Goal: Information Seeking & Learning: Learn about a topic

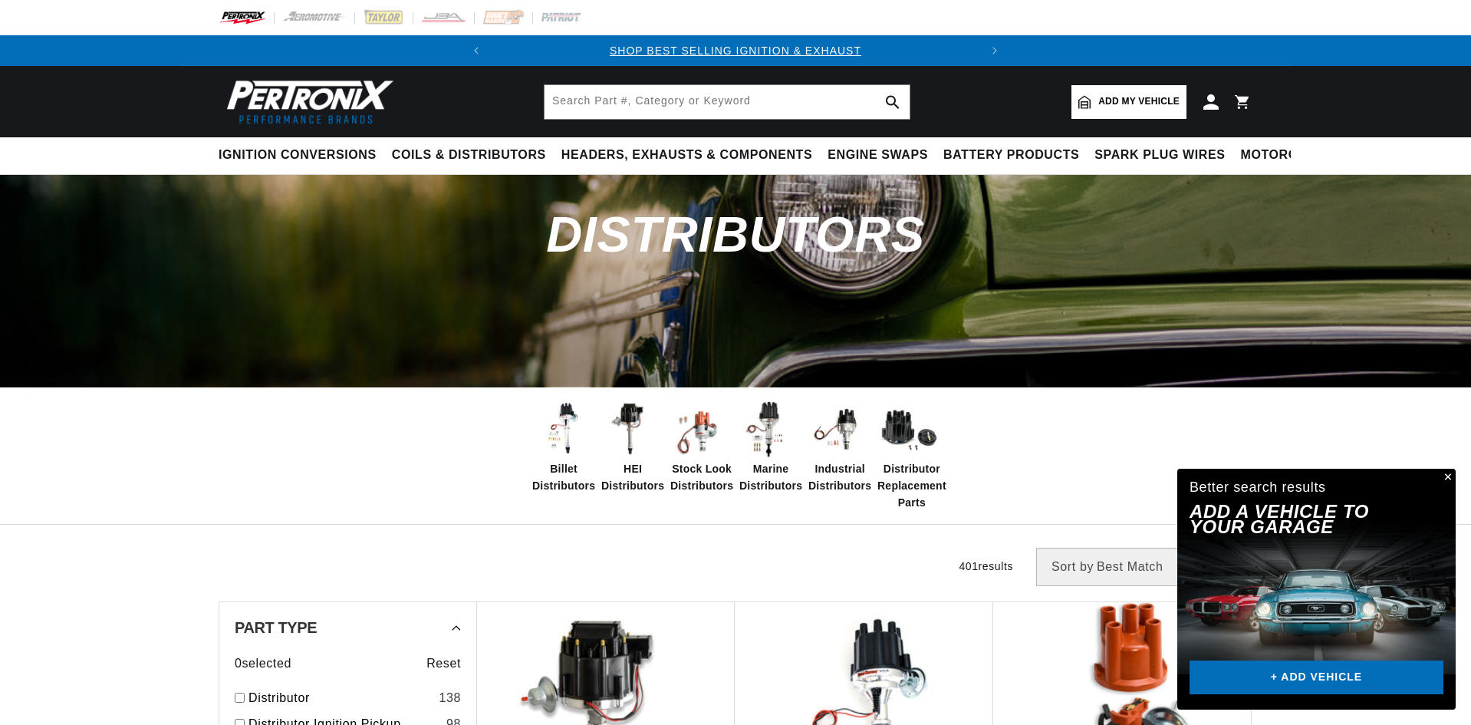
scroll to position [307, 0]
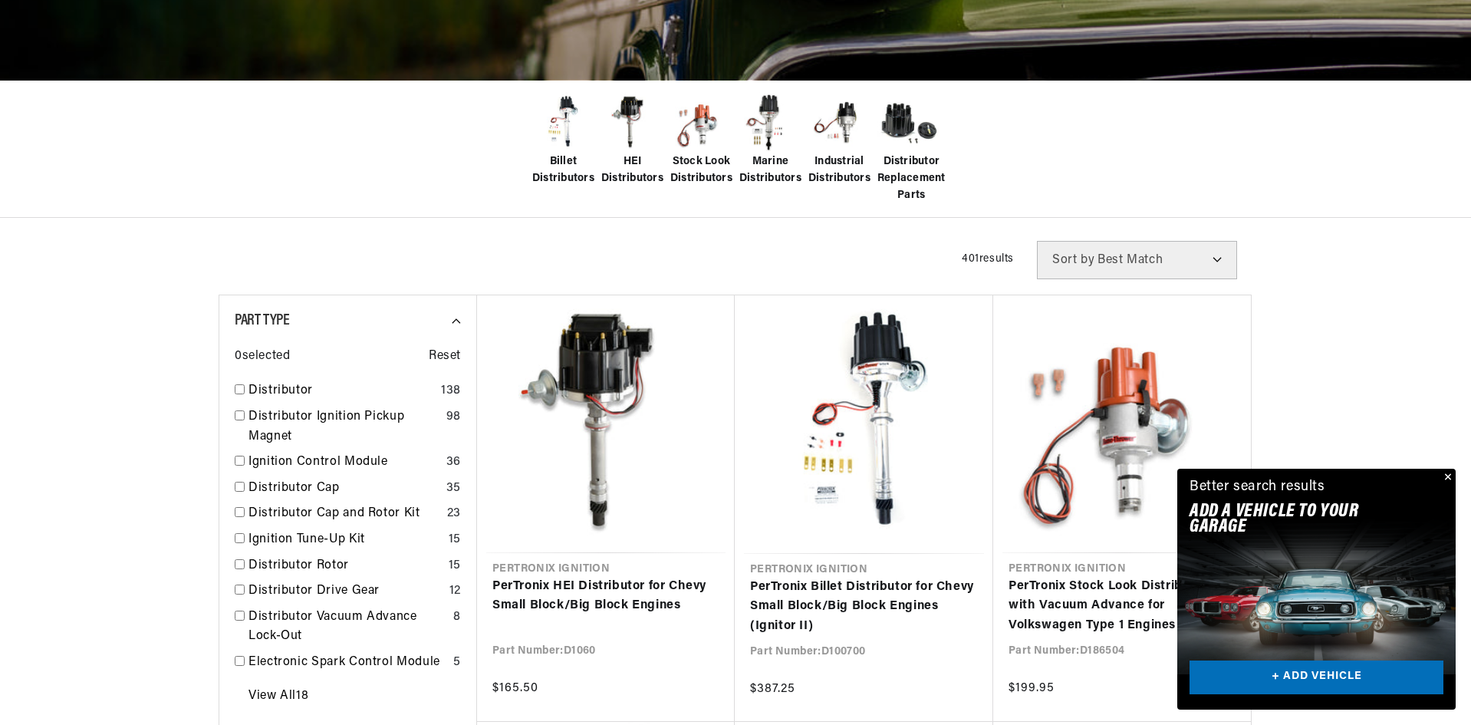
click at [1448, 475] on button "Close" at bounding box center [1446, 478] width 18 height 18
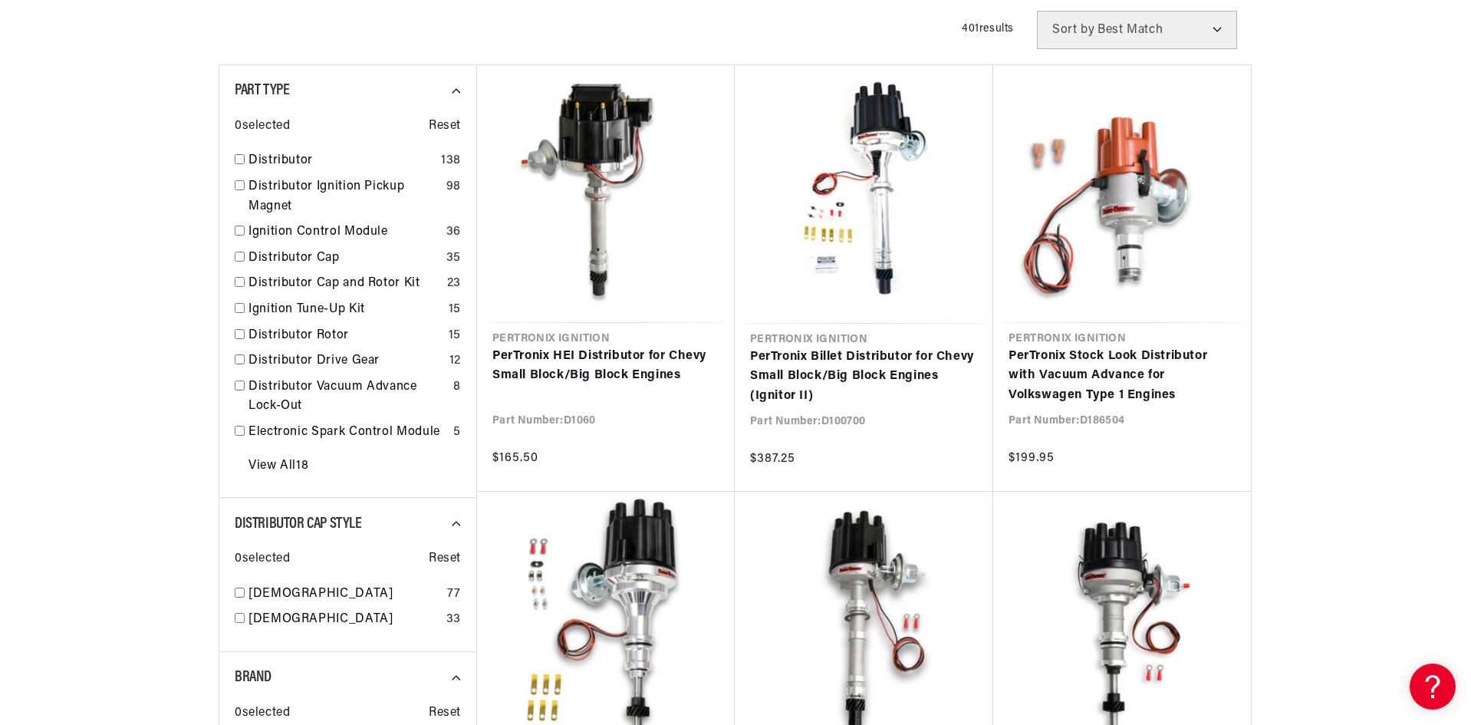
scroll to position [0, 34]
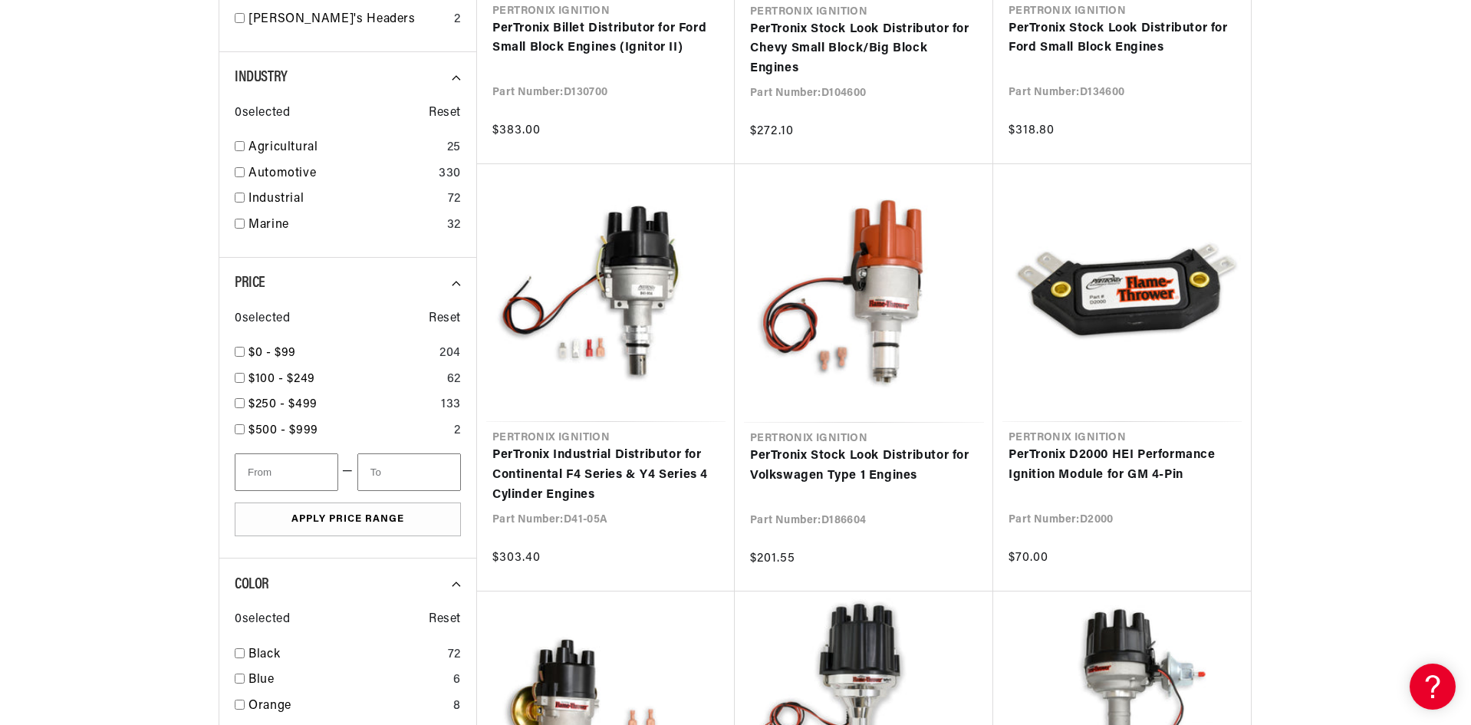
scroll to position [1534, 0]
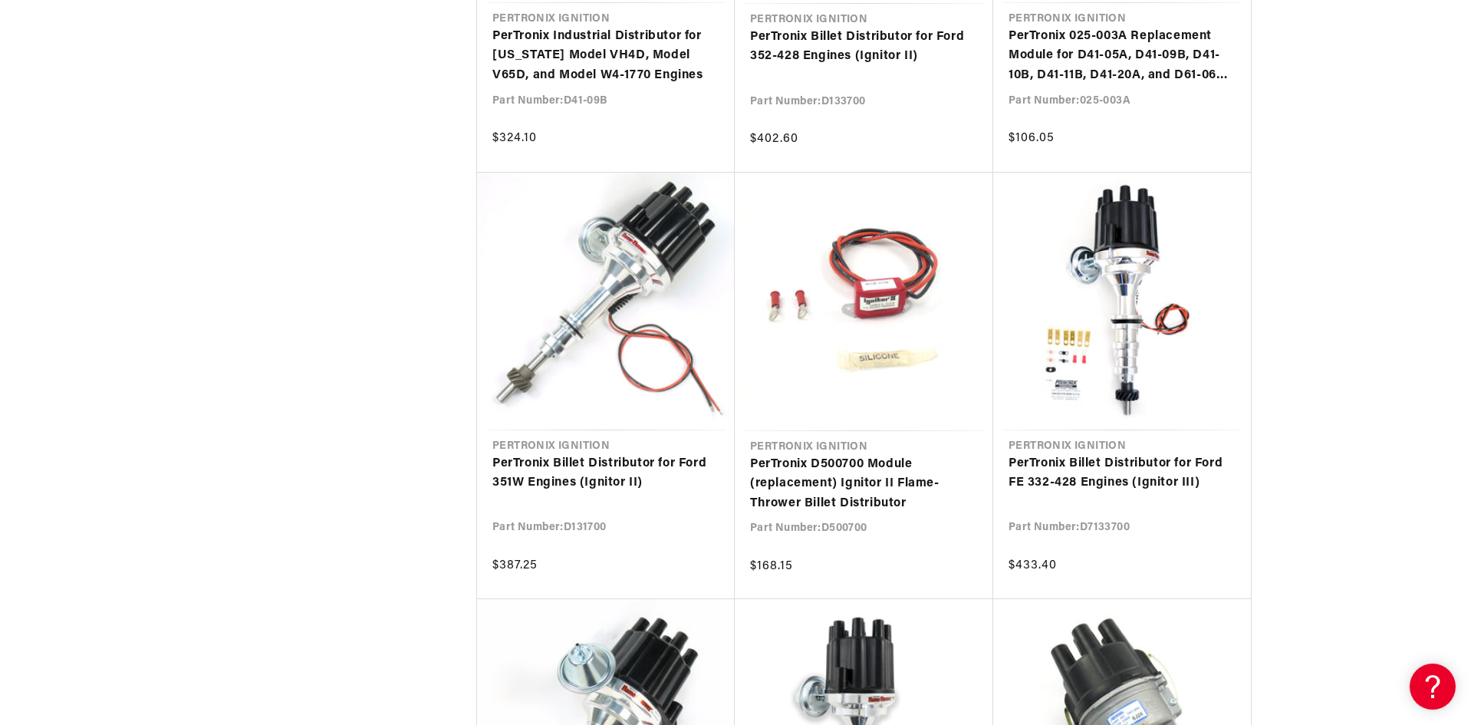
scroll to position [0, 465]
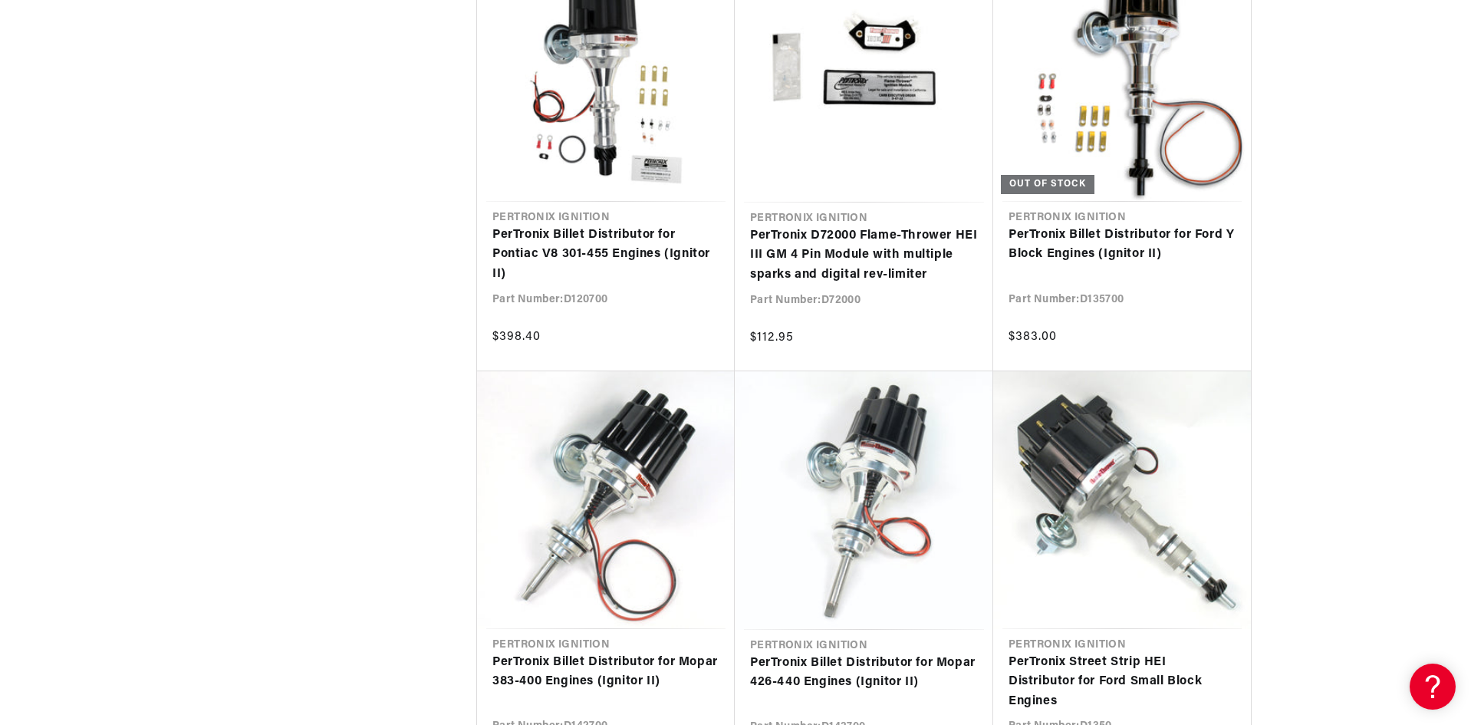
scroll to position [4590, 0]
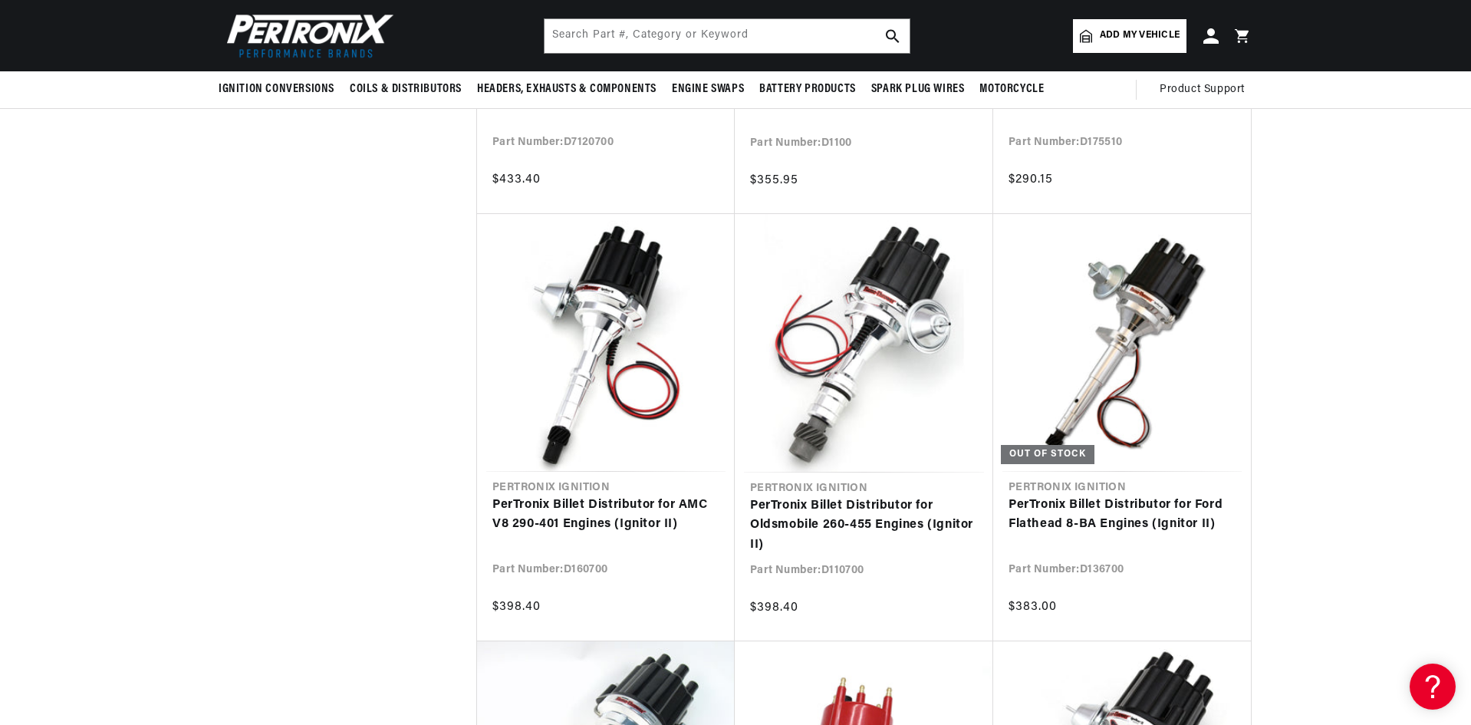
scroll to position [0, 465]
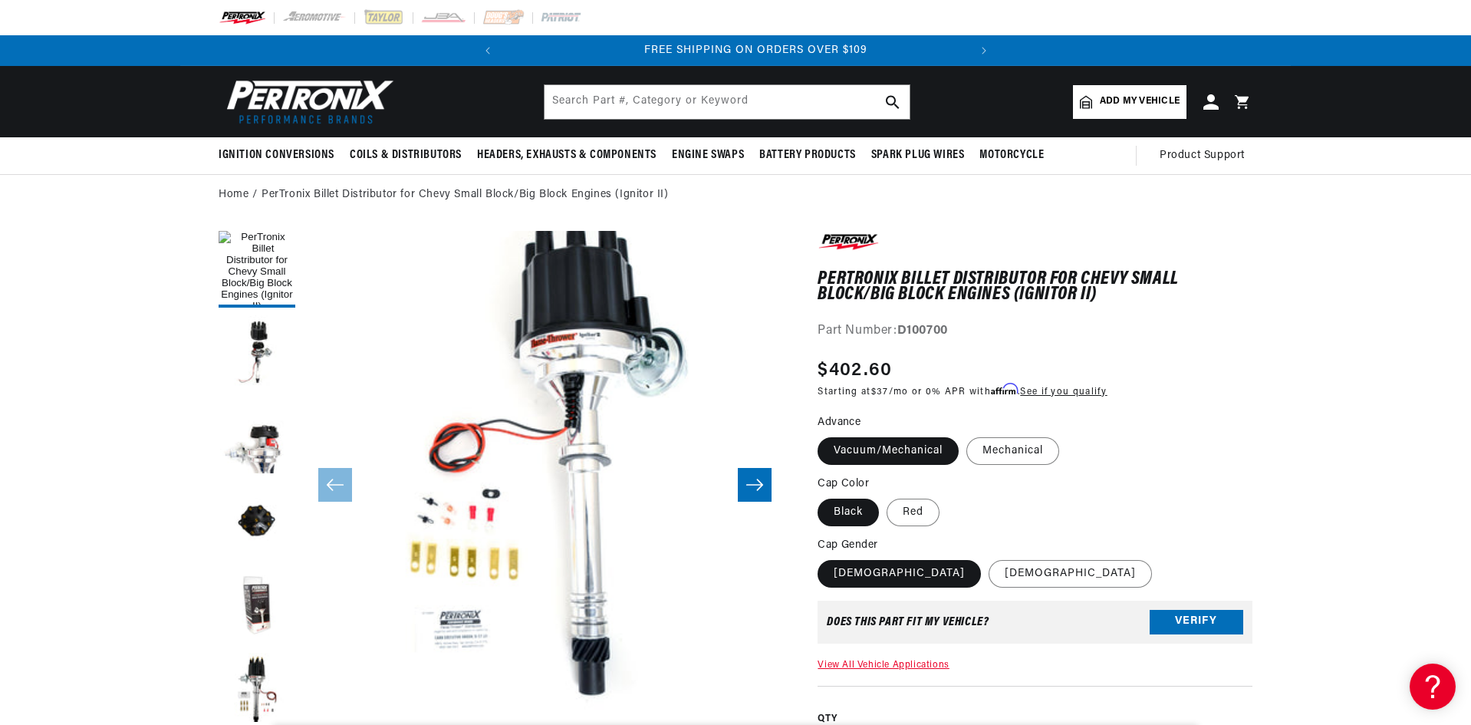
scroll to position [0, 465]
click at [249, 354] on button "Load image 2 in gallery view" at bounding box center [257, 353] width 77 height 77
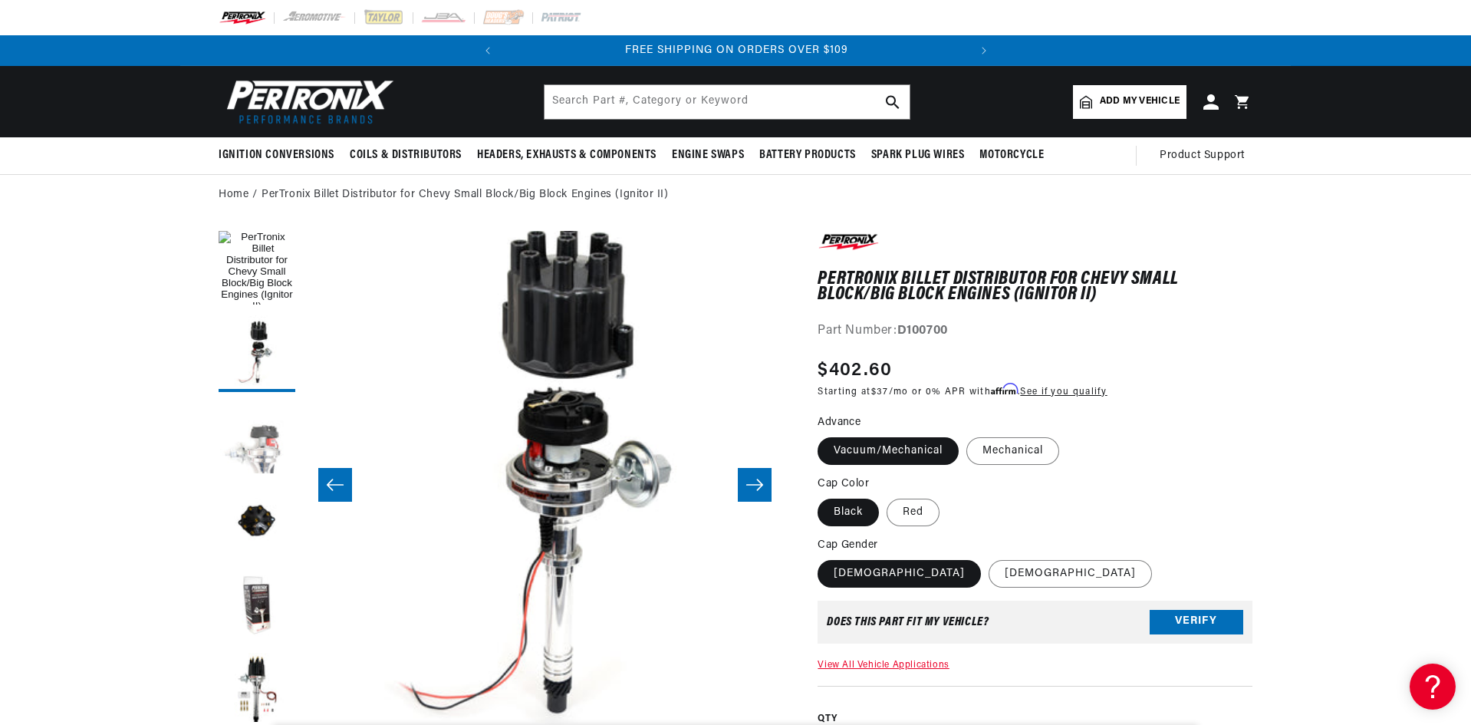
scroll to position [0, 484]
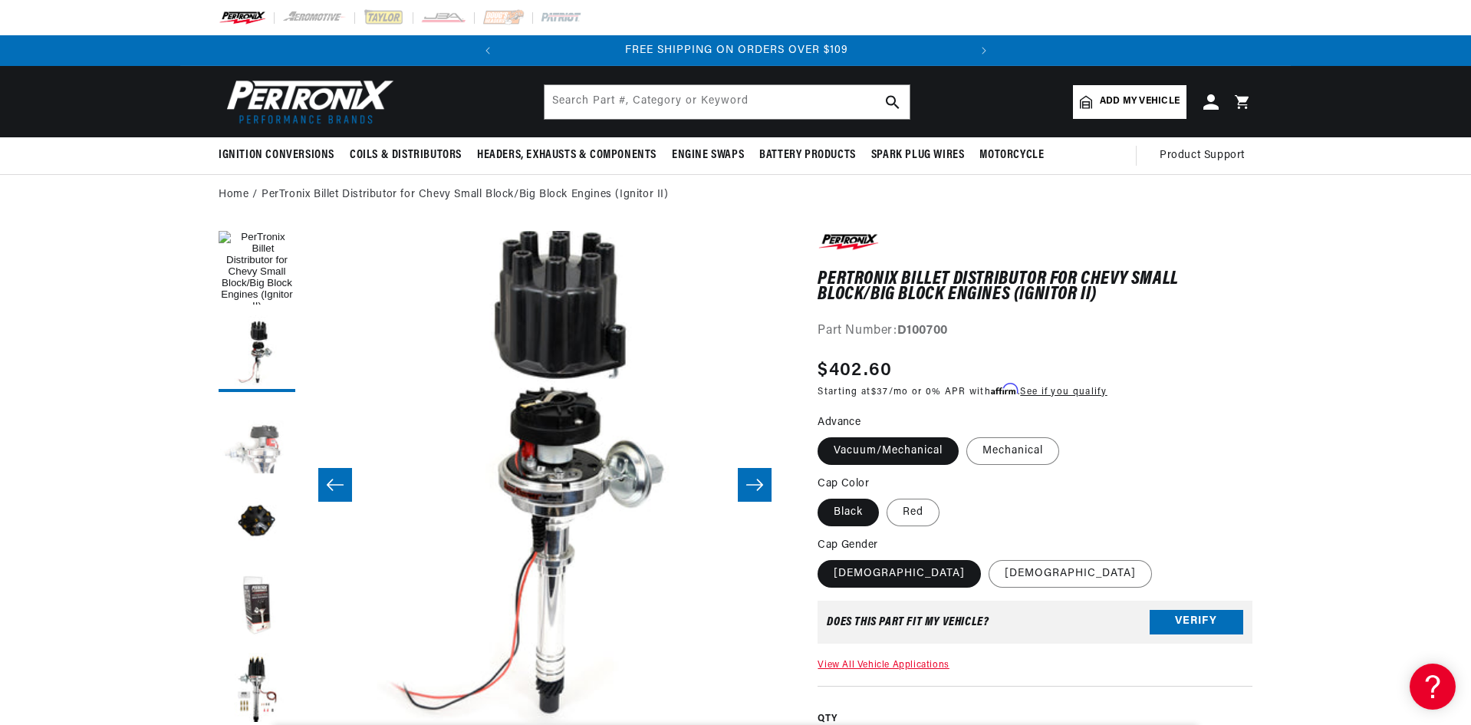
click at [261, 436] on button "Load image 3 in gallery view" at bounding box center [257, 438] width 77 height 77
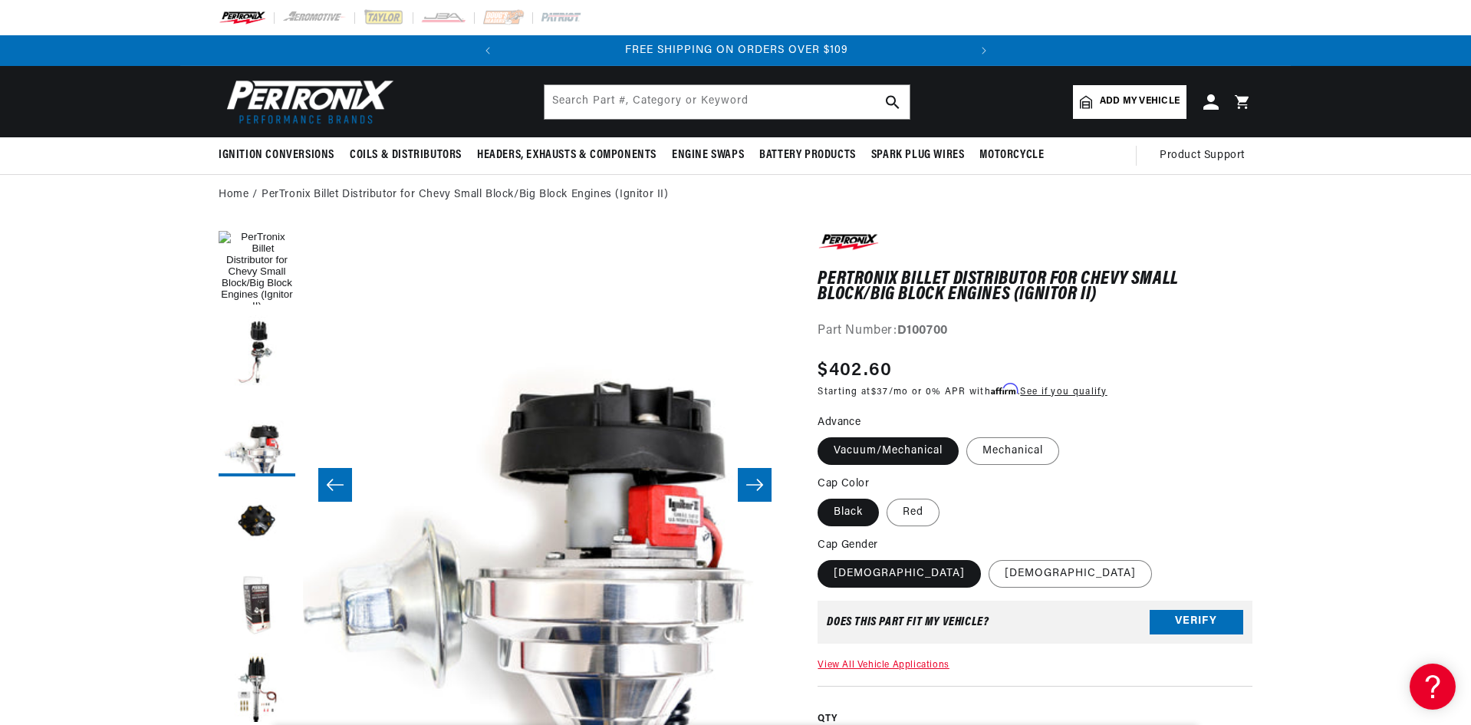
scroll to position [0, 968]
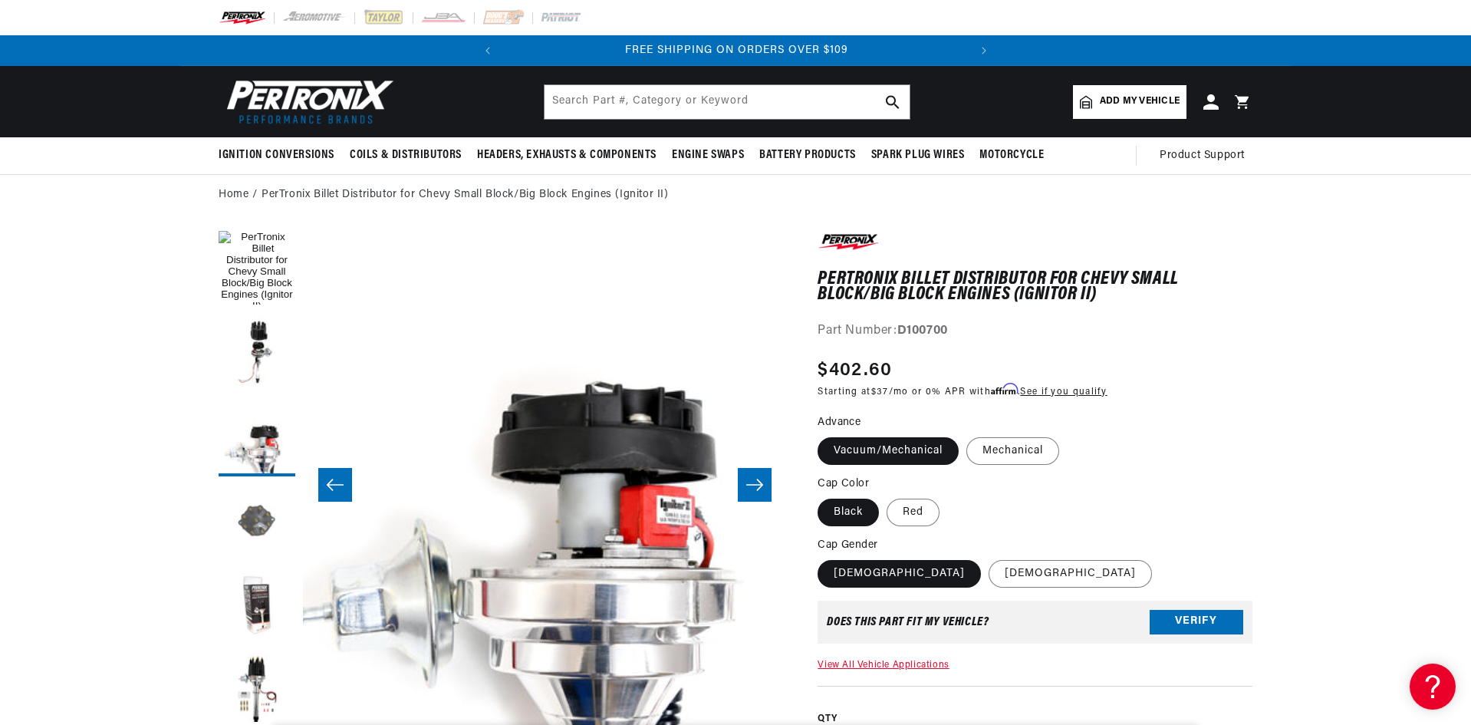
click at [265, 502] on button "Load image 4 in gallery view" at bounding box center [257, 522] width 77 height 77
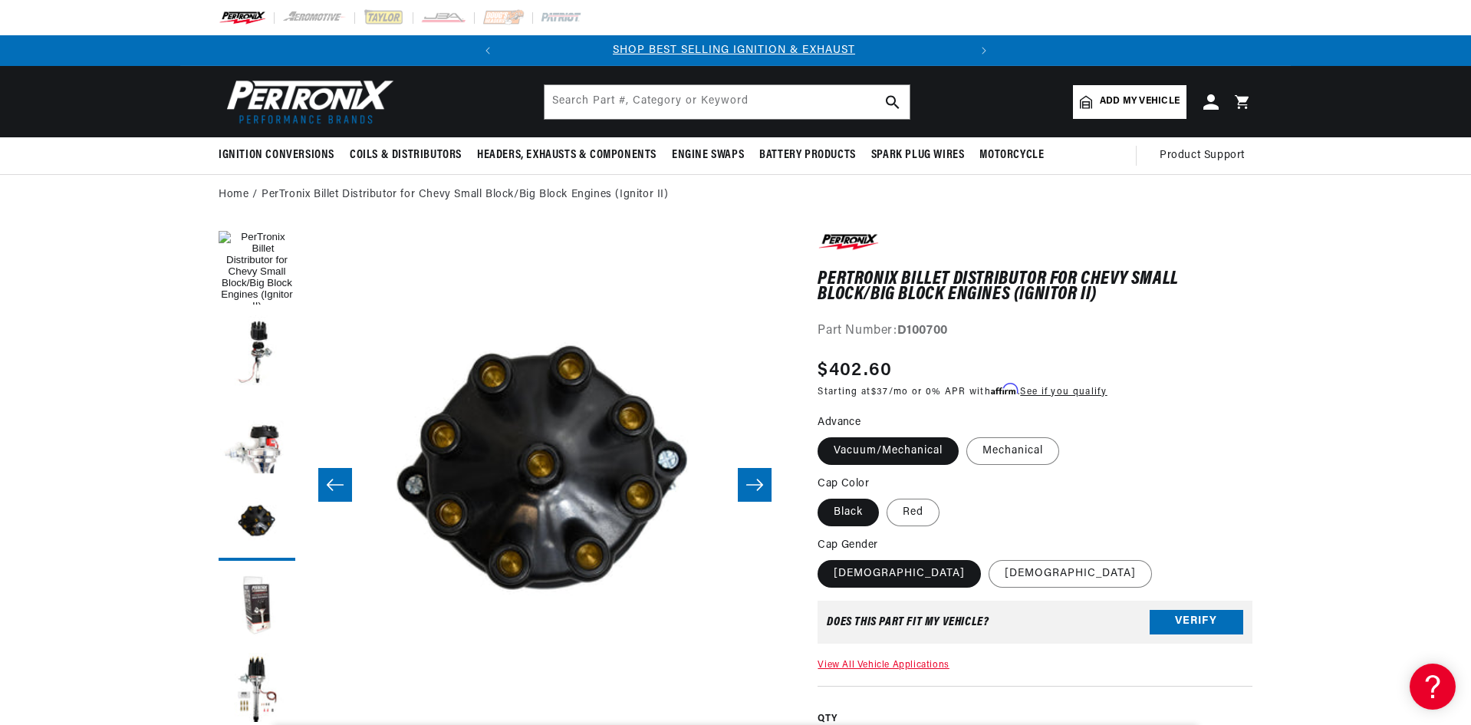
scroll to position [0, 0]
click at [258, 454] on button "Load image 3 in gallery view" at bounding box center [257, 438] width 77 height 77
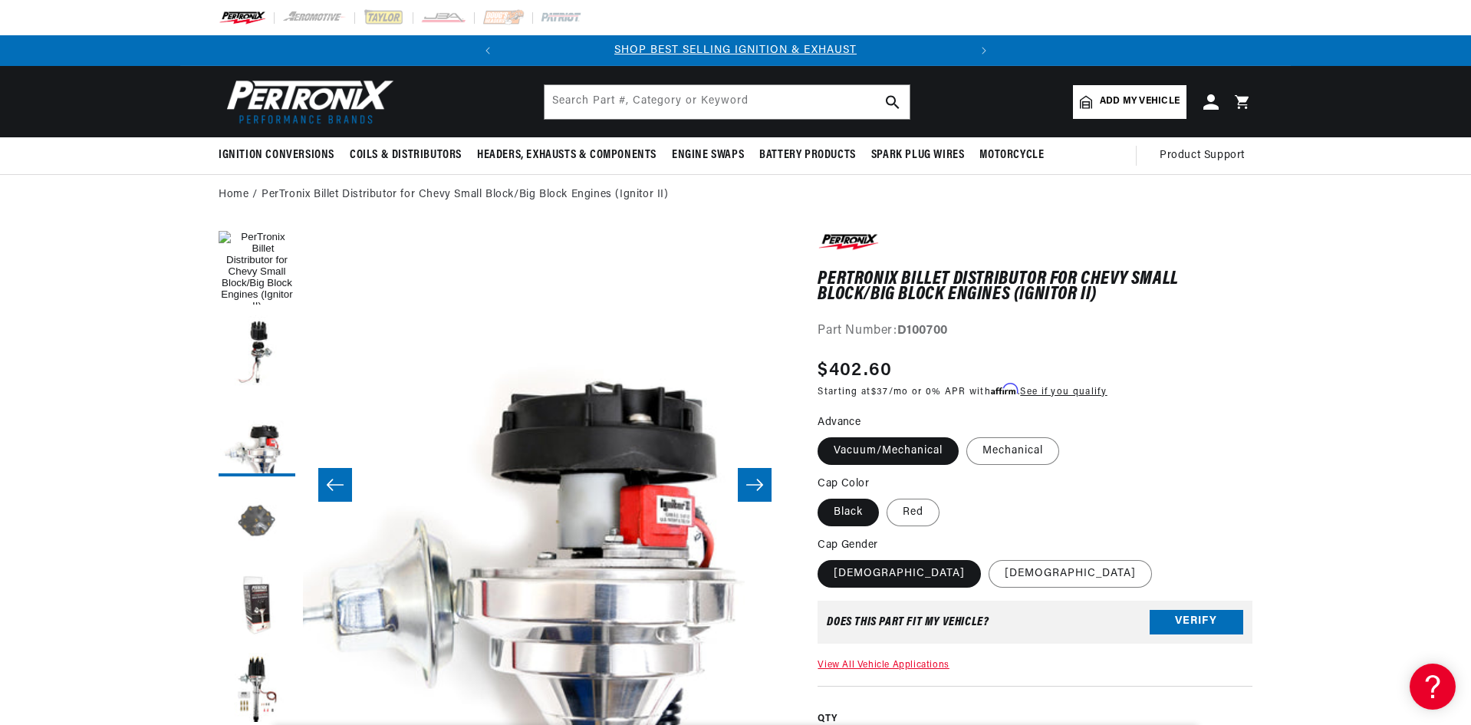
click at [260, 518] on button "Load image 4 in gallery view" at bounding box center [257, 522] width 77 height 77
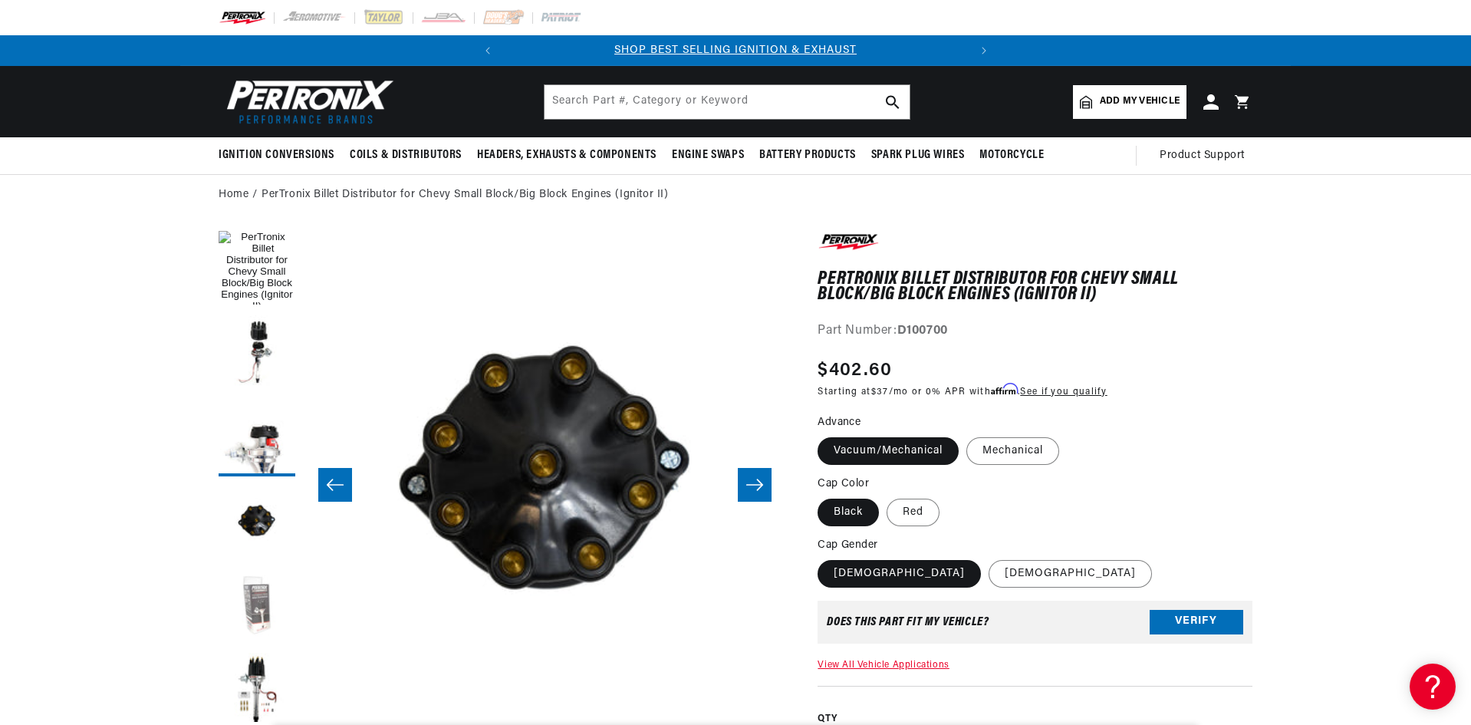
click at [265, 599] on button "Load image 5 in gallery view" at bounding box center [257, 606] width 77 height 77
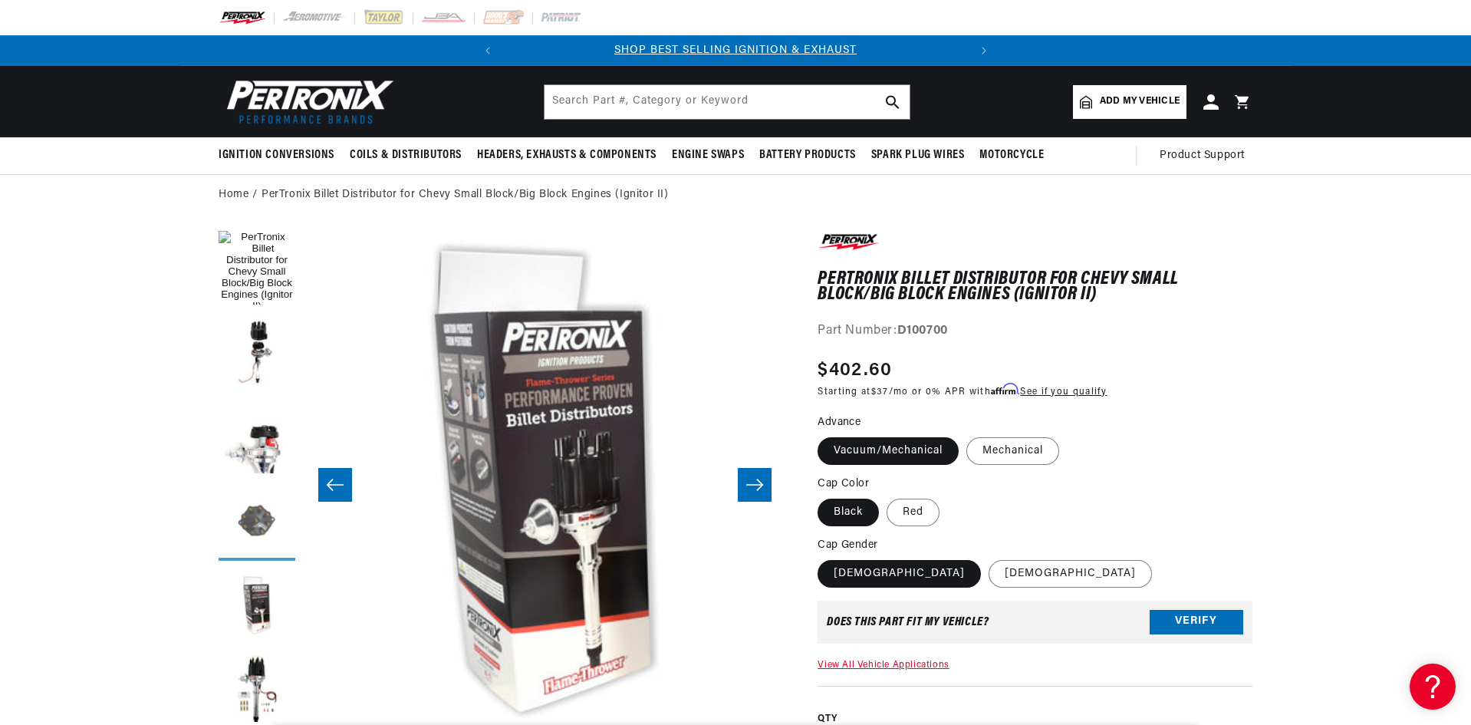
click at [265, 528] on button "Load image 4 in gallery view" at bounding box center [257, 522] width 77 height 77
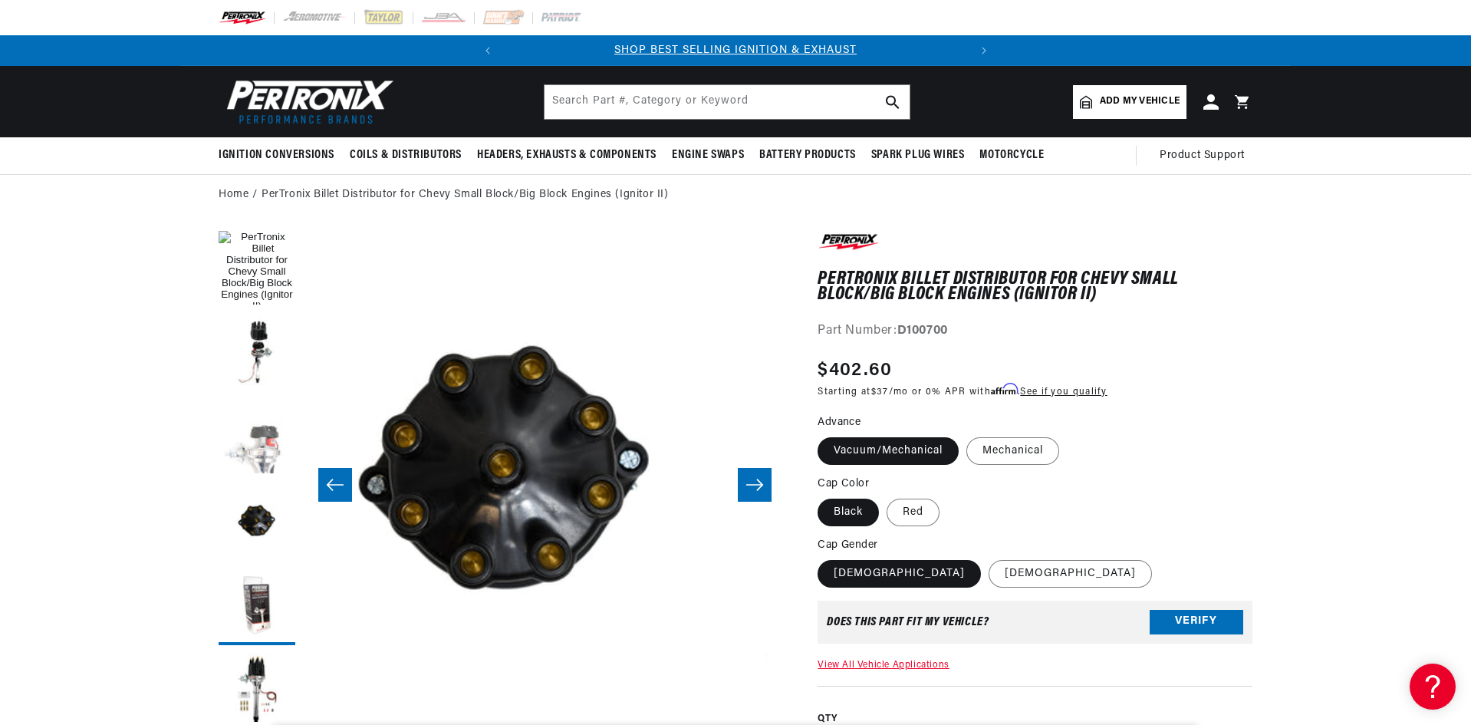
drag, startPoint x: 265, startPoint y: 466, endPoint x: 269, endPoint y: 446, distance: 20.3
click at [266, 466] on button "Load image 3 in gallery view" at bounding box center [257, 438] width 77 height 77
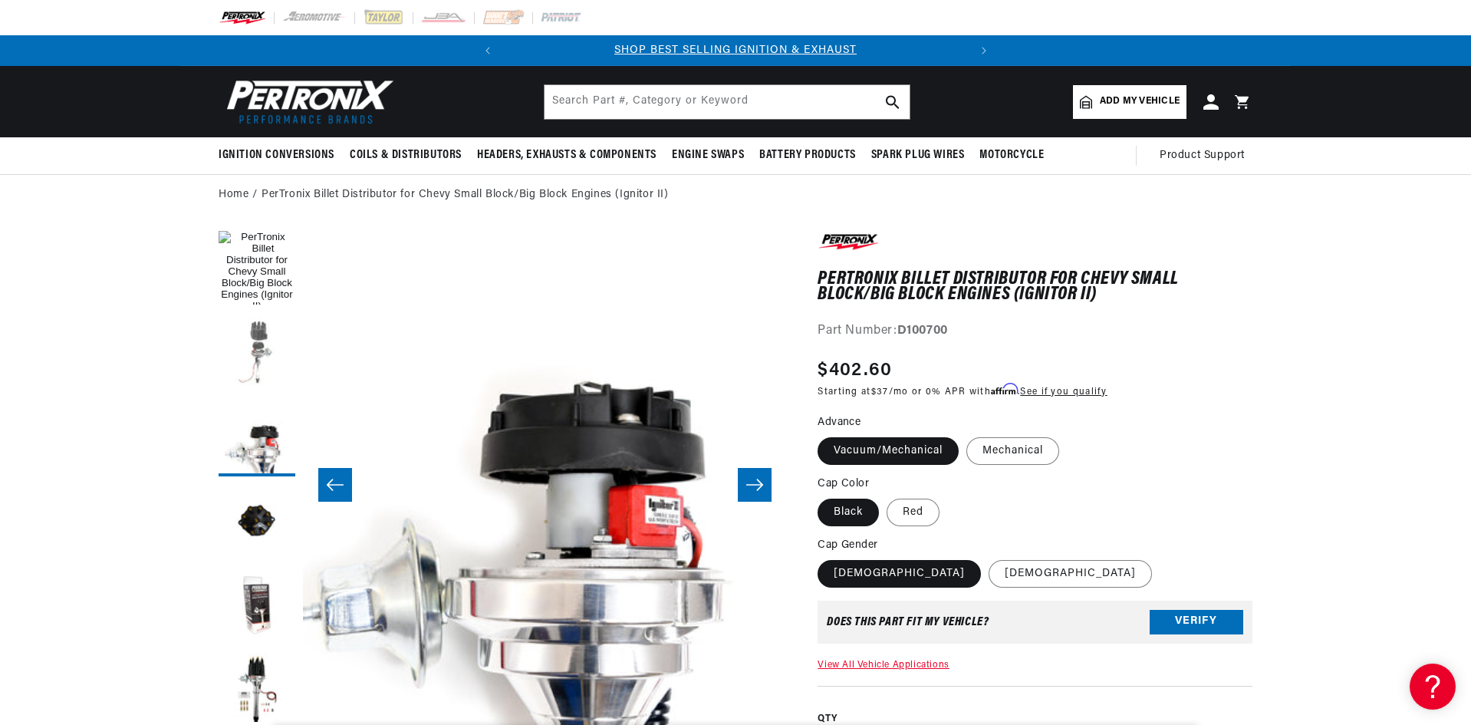
click at [274, 381] on button "Load image 2 in gallery view" at bounding box center [257, 353] width 77 height 77
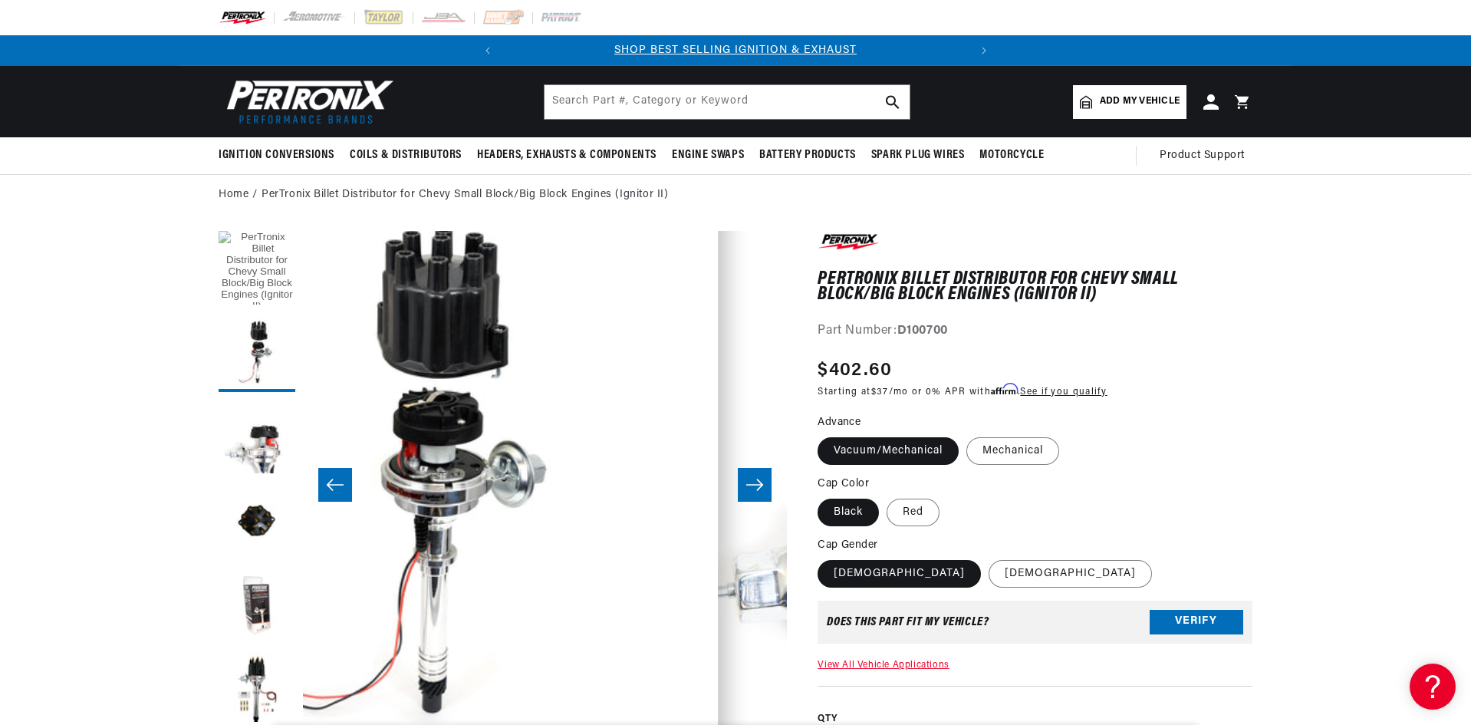
click at [257, 299] on button "Load image 1 in gallery view" at bounding box center [257, 269] width 77 height 77
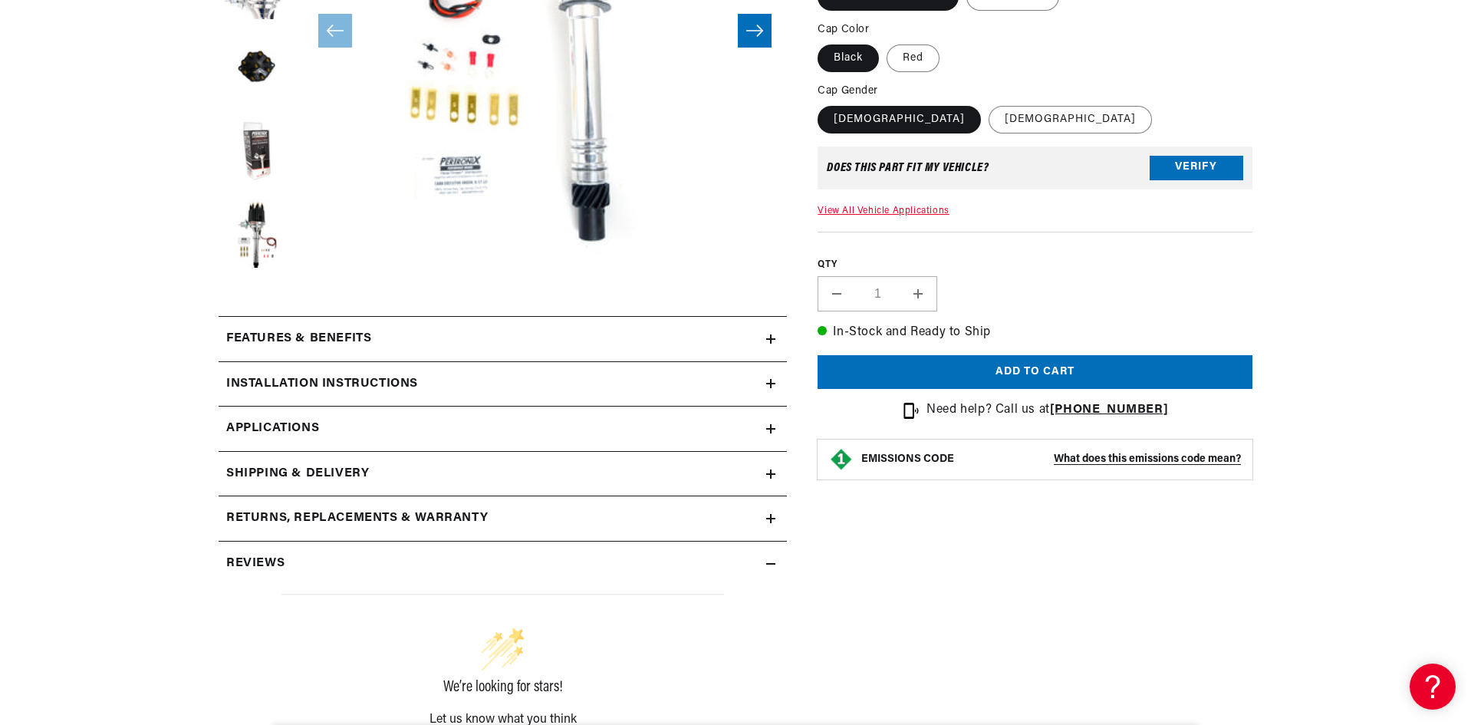
scroll to position [460, 0]
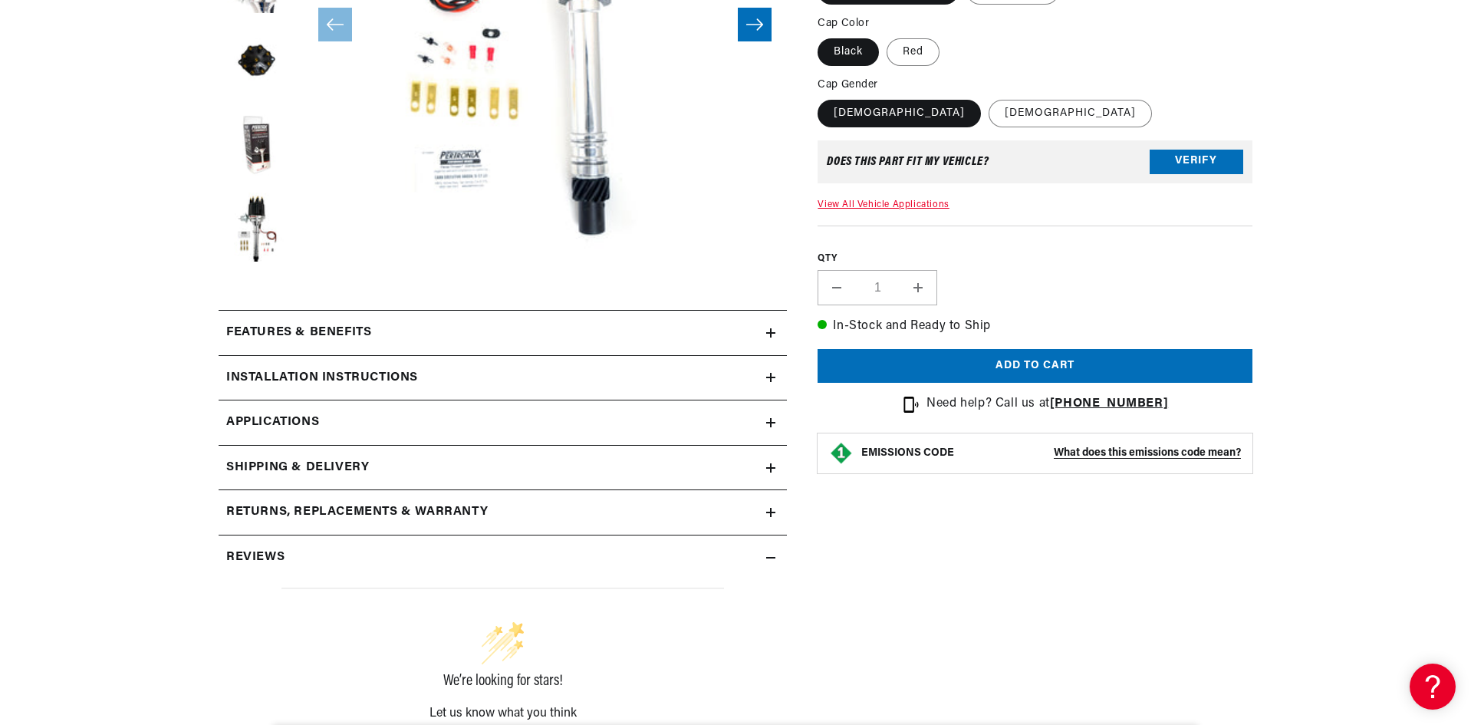
click at [771, 327] on summary "Features & Benefits" at bounding box center [503, 333] width 568 height 44
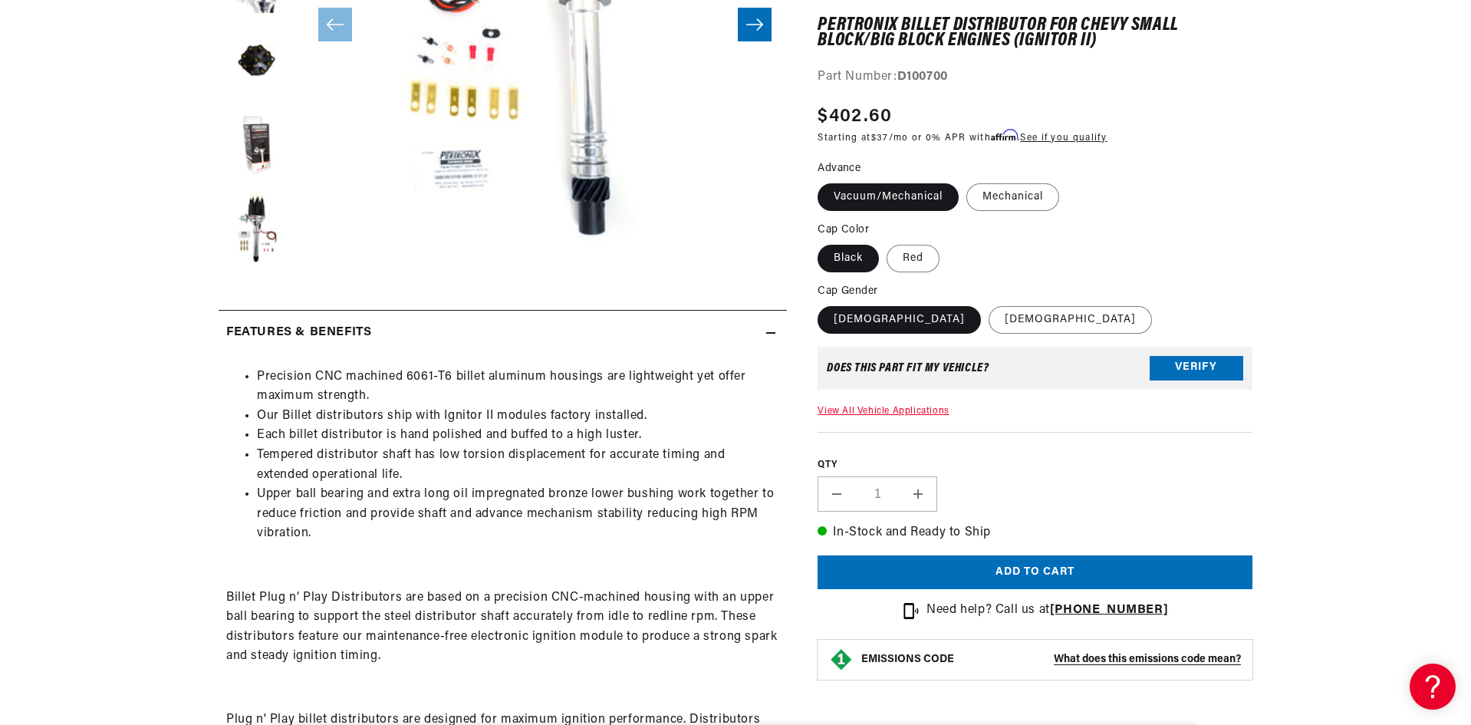
click at [536, 436] on li "Each billet distributor is hand polished and buffed to a high luster." at bounding box center [518, 436] width 522 height 20
click at [566, 465] on li "Tempered distributor shaft has low torsion displacement for accurate timing and…" at bounding box center [518, 465] width 522 height 39
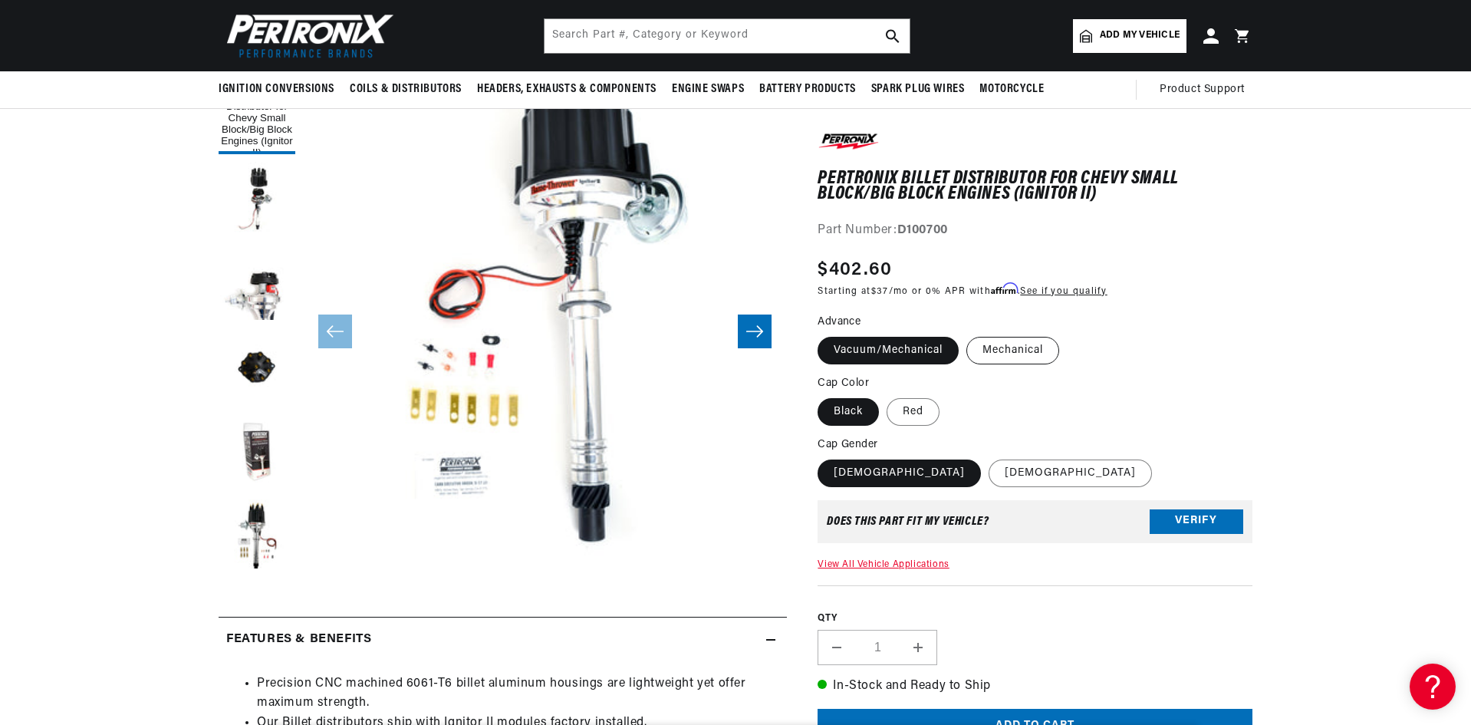
click at [1014, 343] on label "Mechanical" at bounding box center [1012, 351] width 93 height 28
click at [967, 334] on input "Mechanical" at bounding box center [966, 334] width 1 height 1
radio input "true"
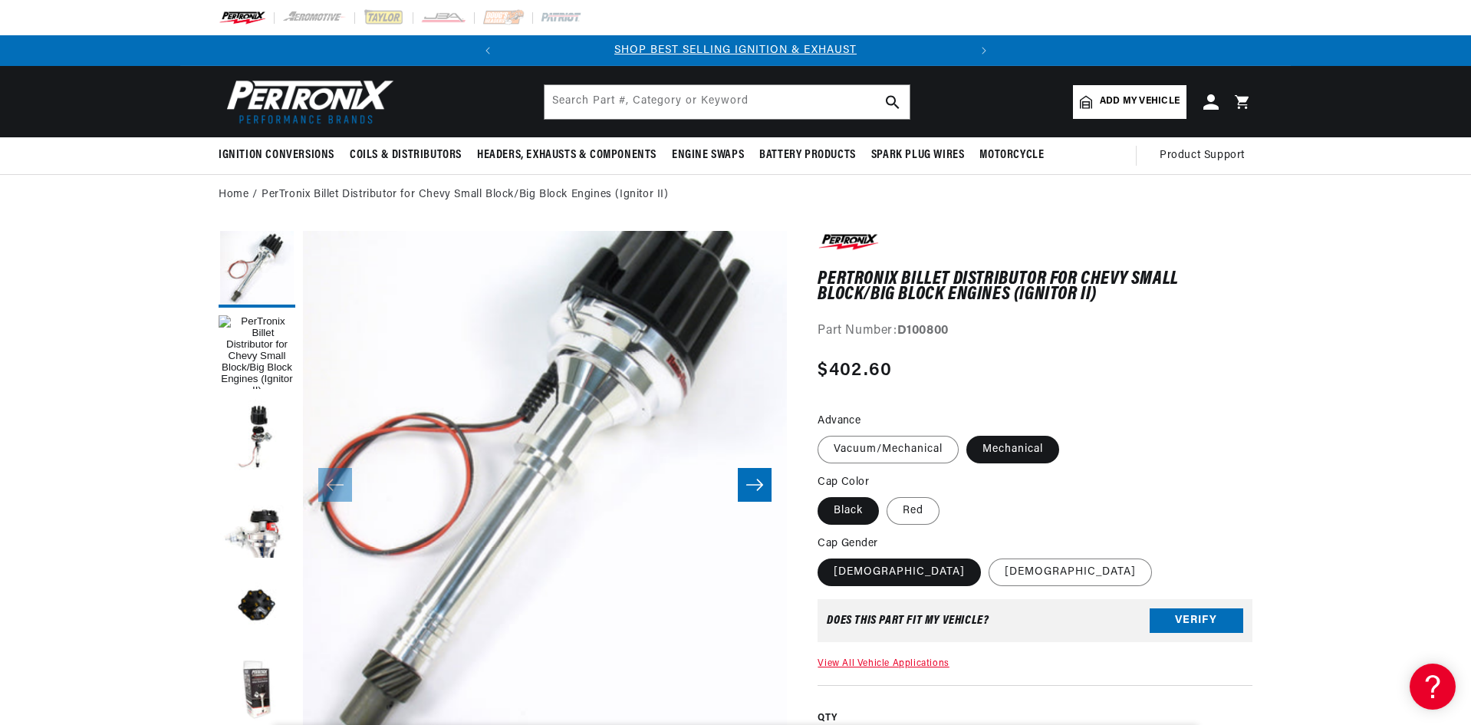
click at [748, 475] on button "Slide right" at bounding box center [755, 485] width 34 height 34
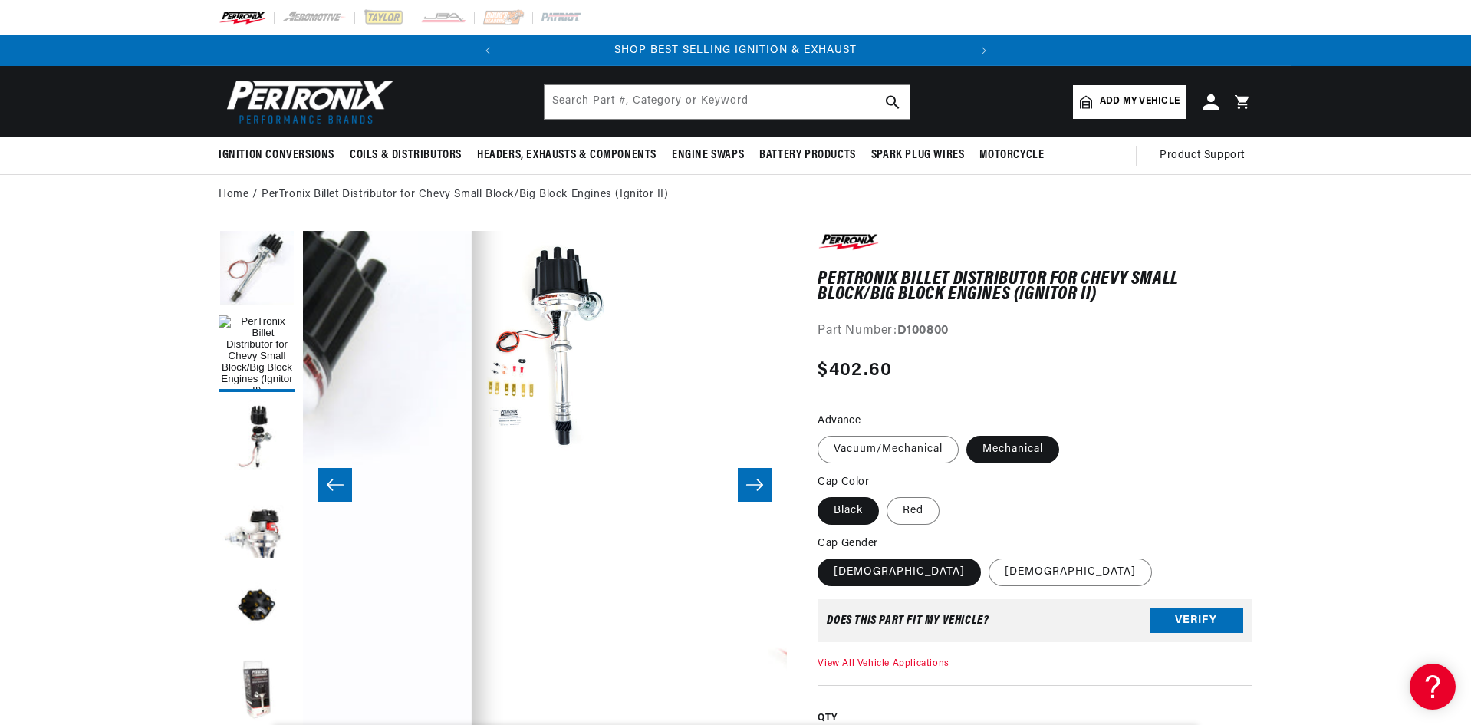
click at [748, 475] on button "Slide right" at bounding box center [755, 485] width 34 height 34
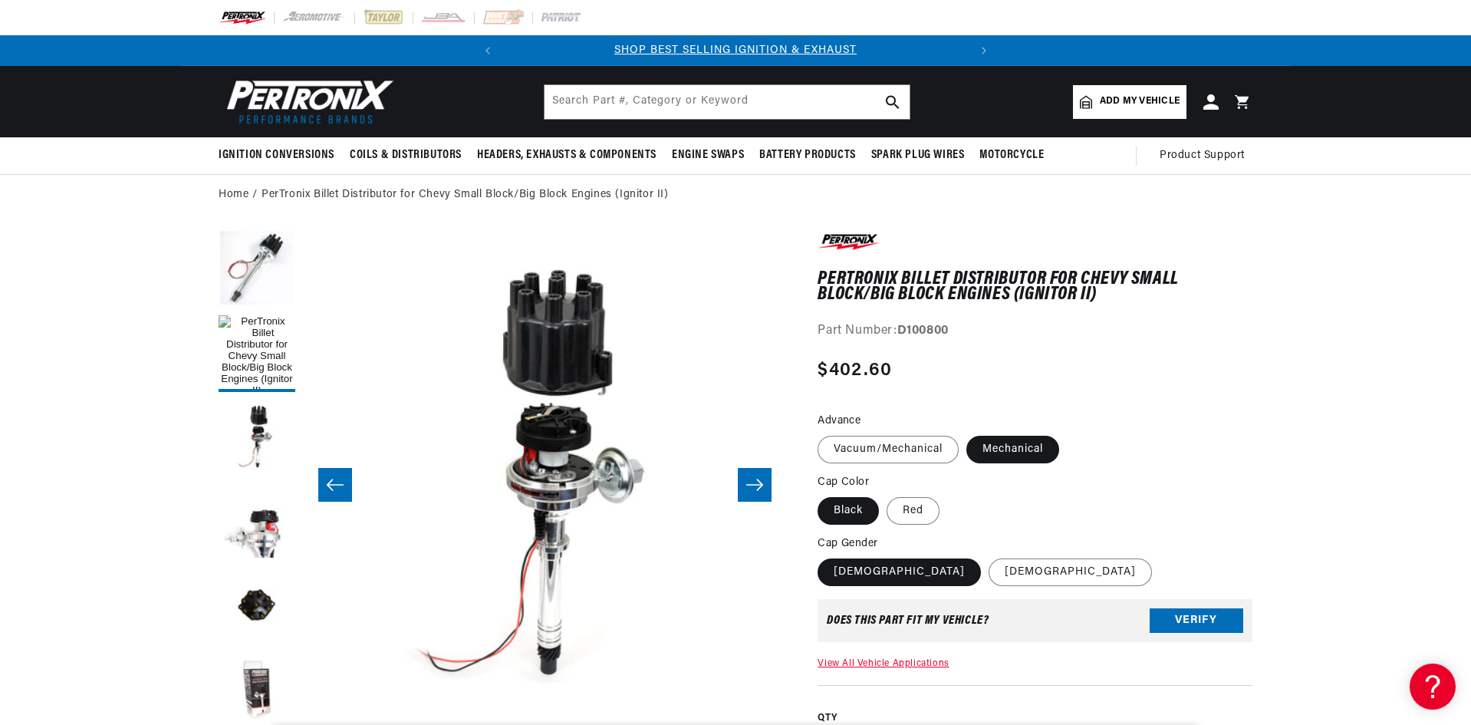
click at [748, 475] on button "Slide right" at bounding box center [755, 485] width 34 height 34
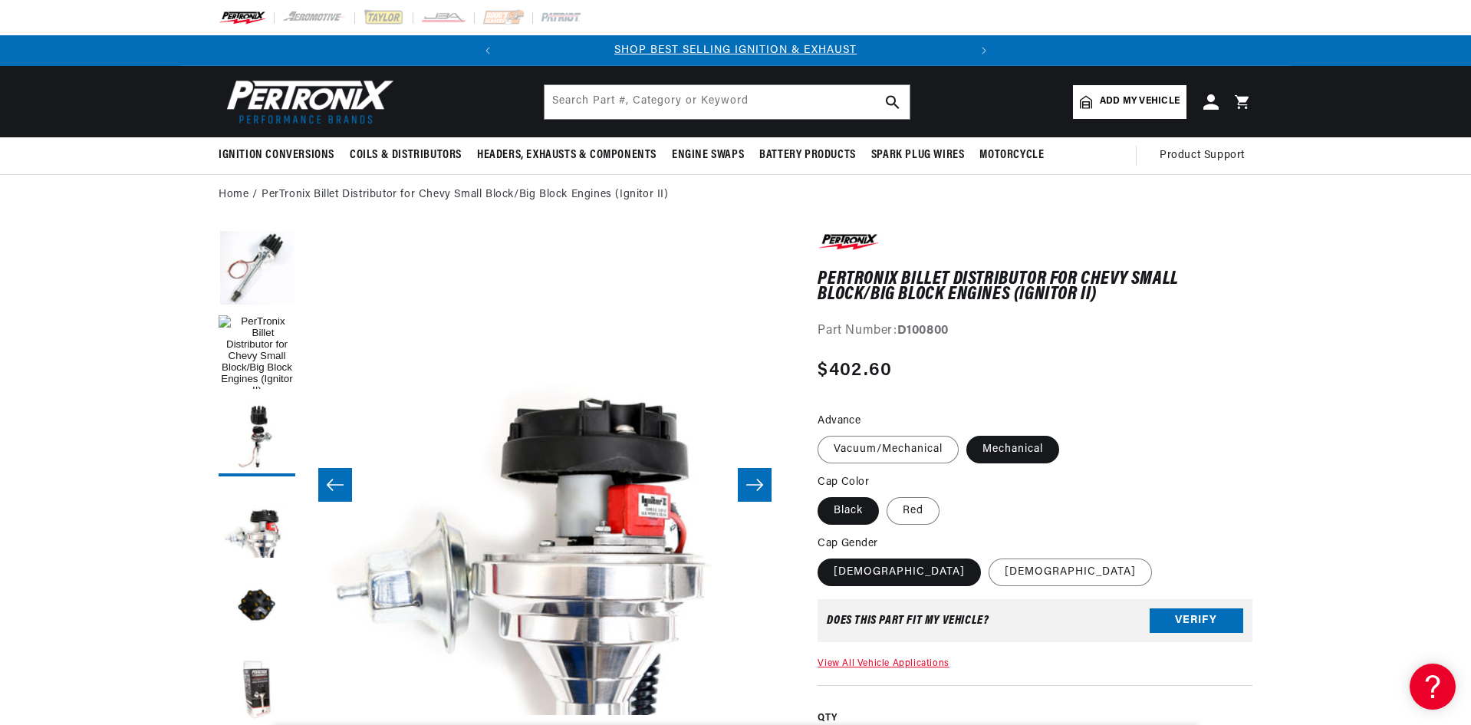
click at [748, 475] on button "Slide right" at bounding box center [755, 485] width 34 height 34
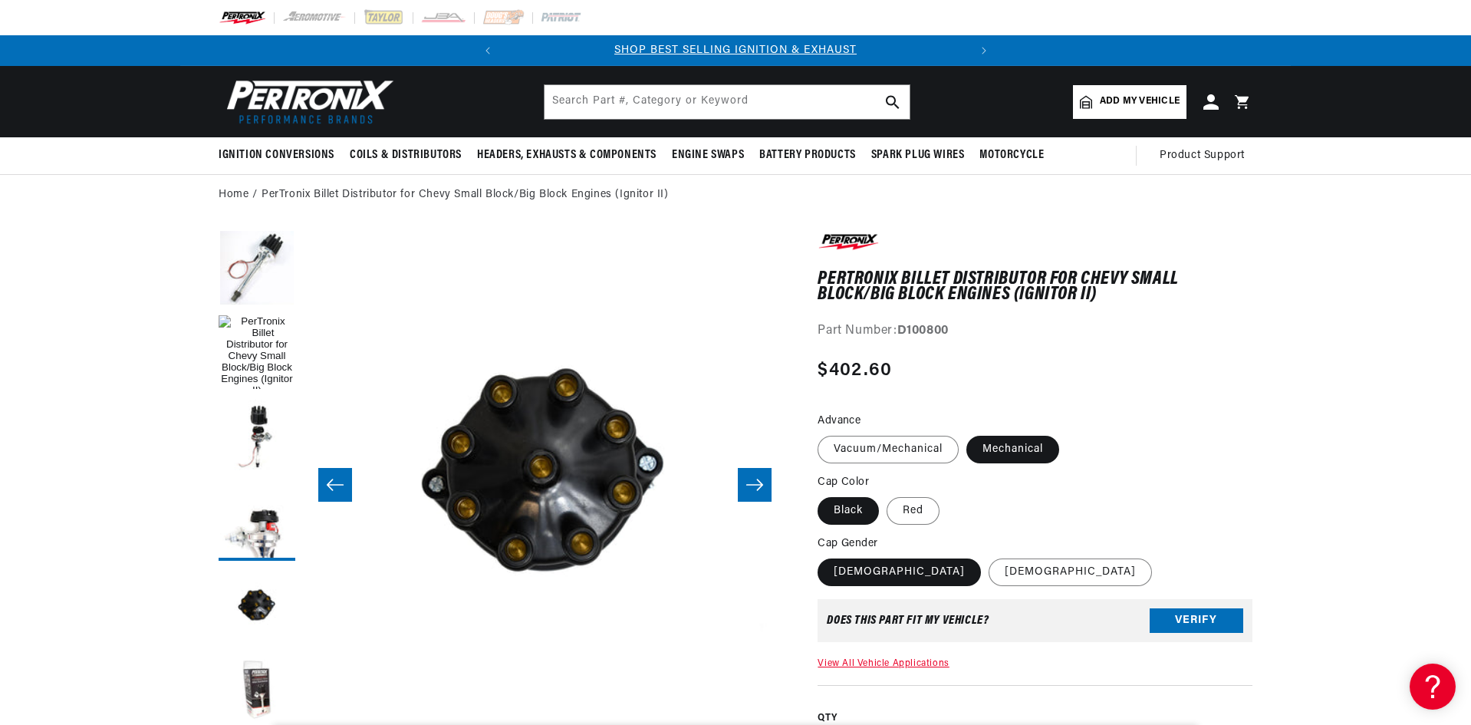
click at [748, 475] on button "Slide right" at bounding box center [755, 485] width 34 height 34
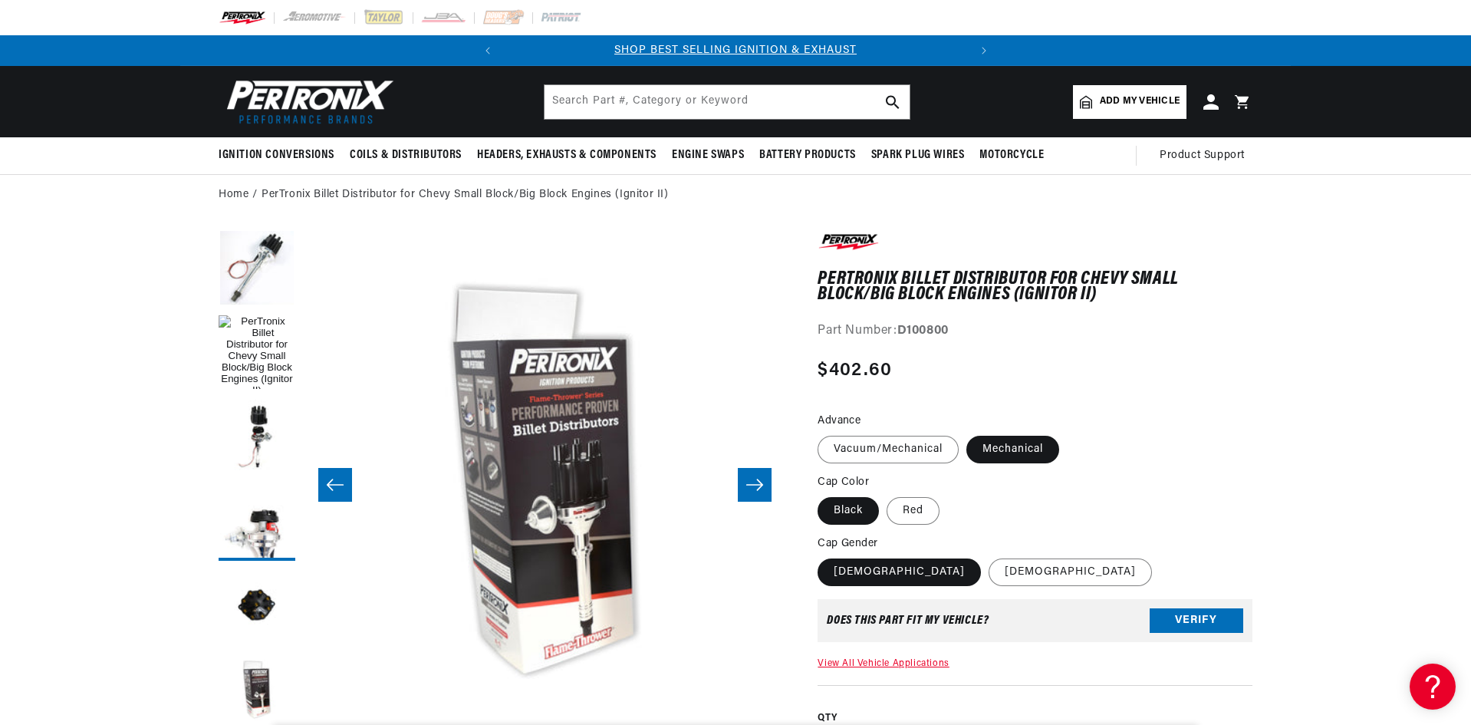
click at [748, 475] on button "Slide right" at bounding box center [755, 485] width 34 height 34
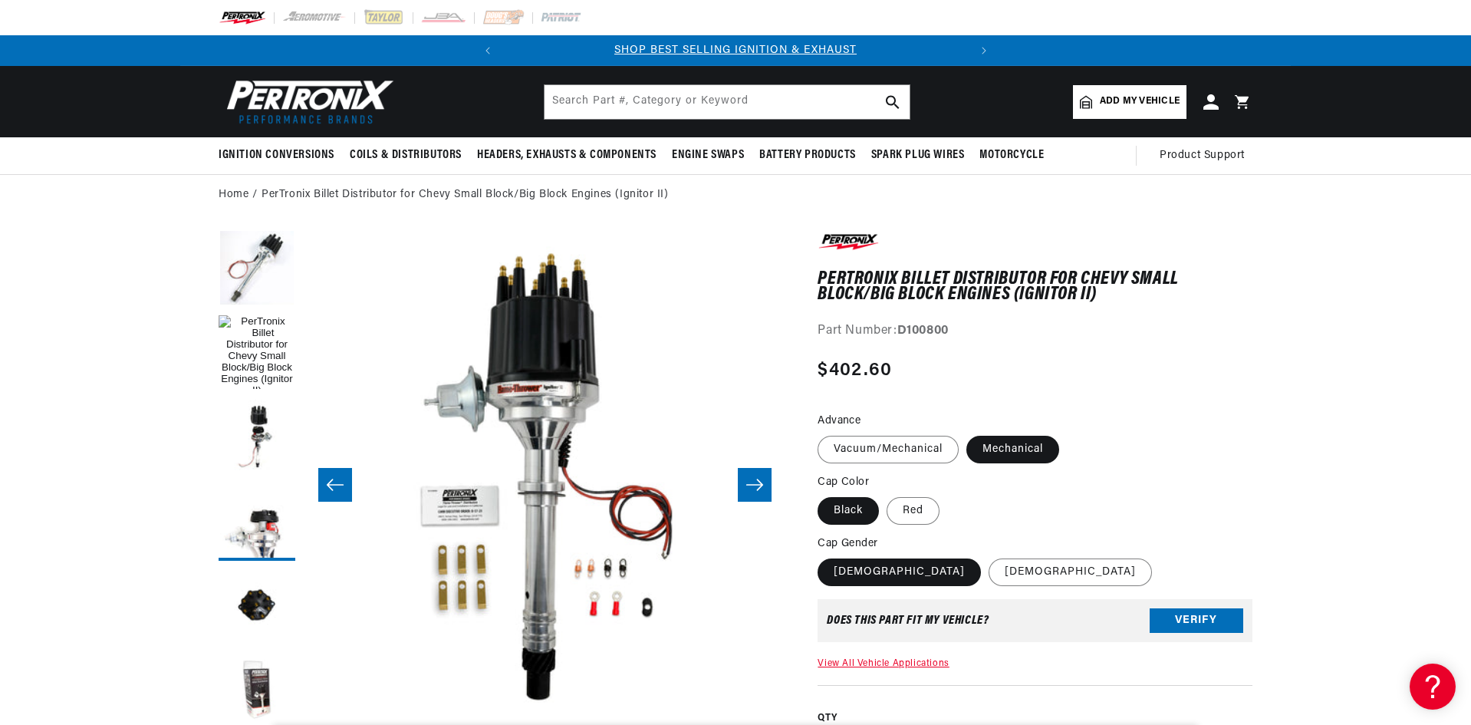
click at [748, 475] on button "Slide right" at bounding box center [755, 485] width 34 height 34
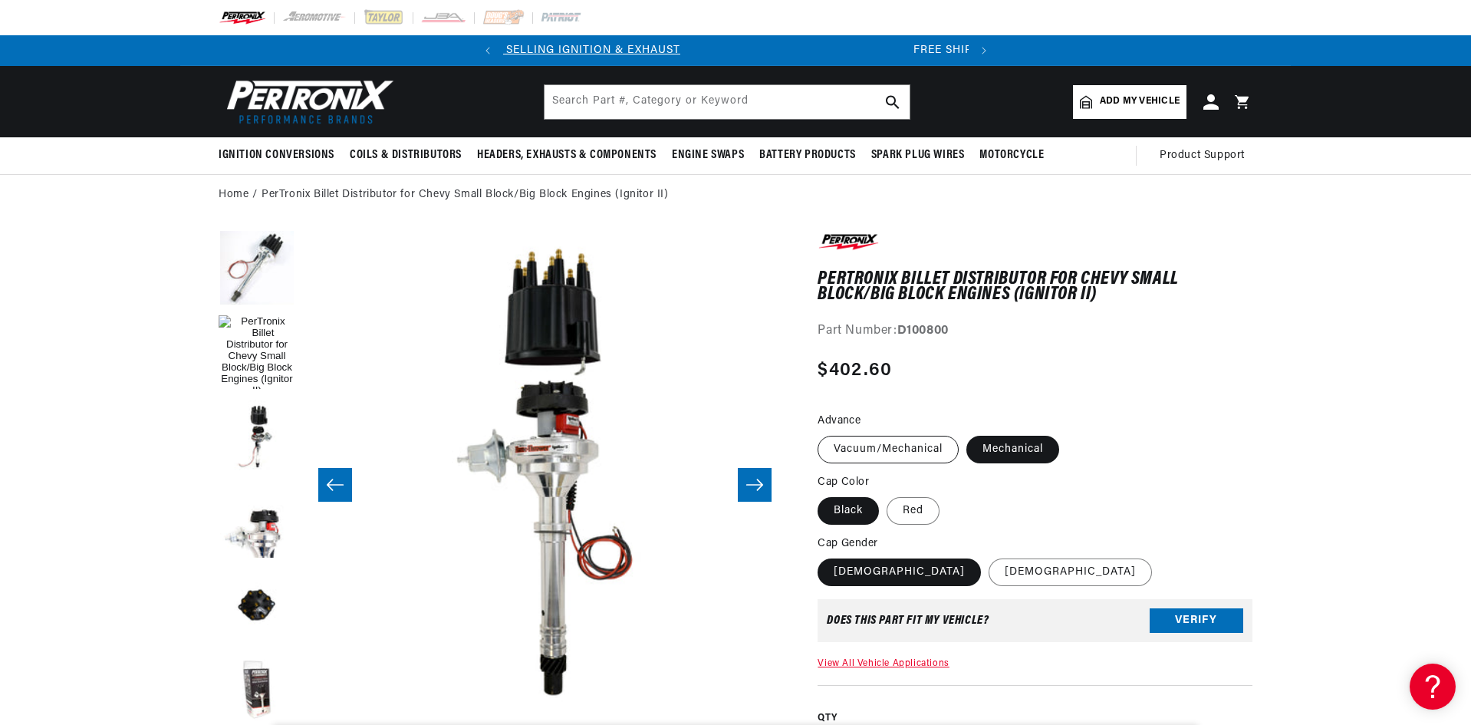
click at [923, 452] on label "Vacuum/Mechanical" at bounding box center [887, 450] width 141 height 28
click at [822, 433] on input "Vacuum/Mechanical" at bounding box center [821, 432] width 1 height 1
radio input "true"
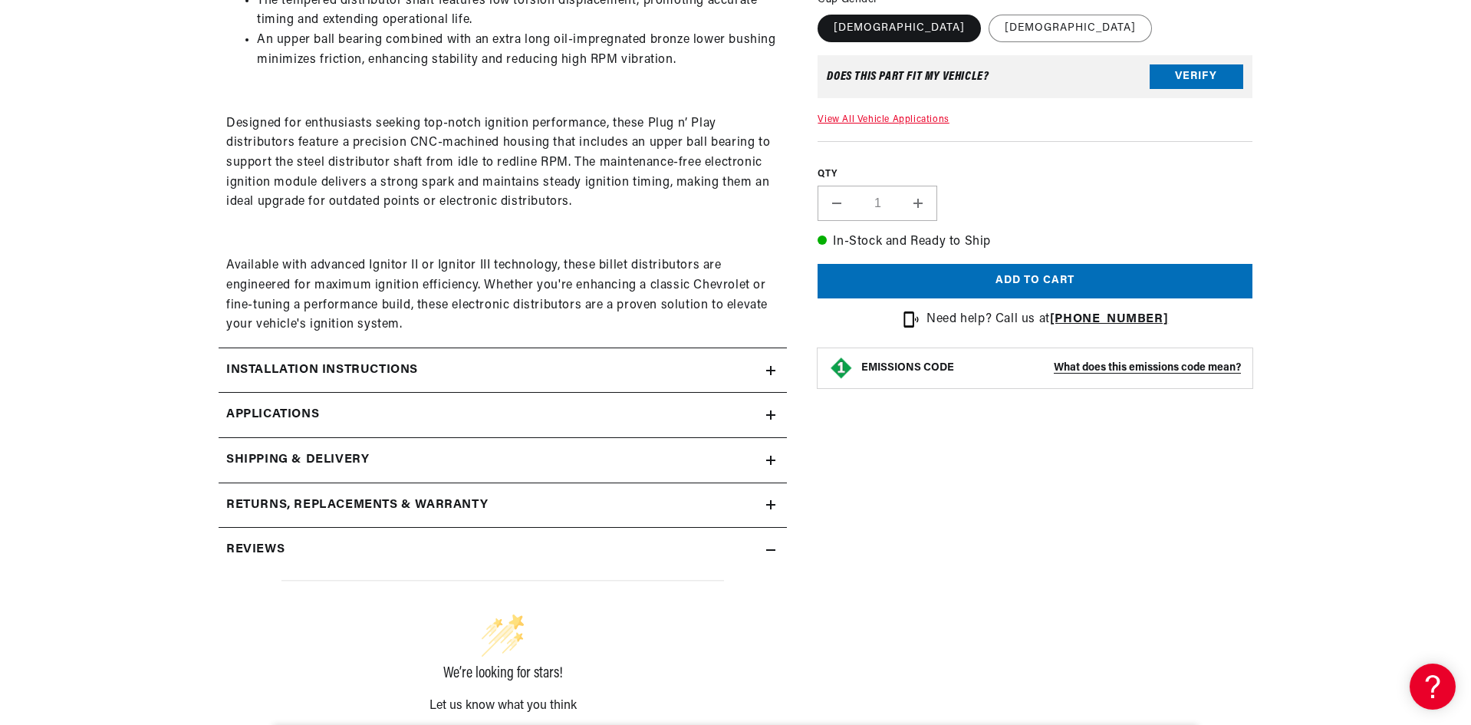
click at [574, 384] on summary "Installation instructions" at bounding box center [503, 370] width 568 height 44
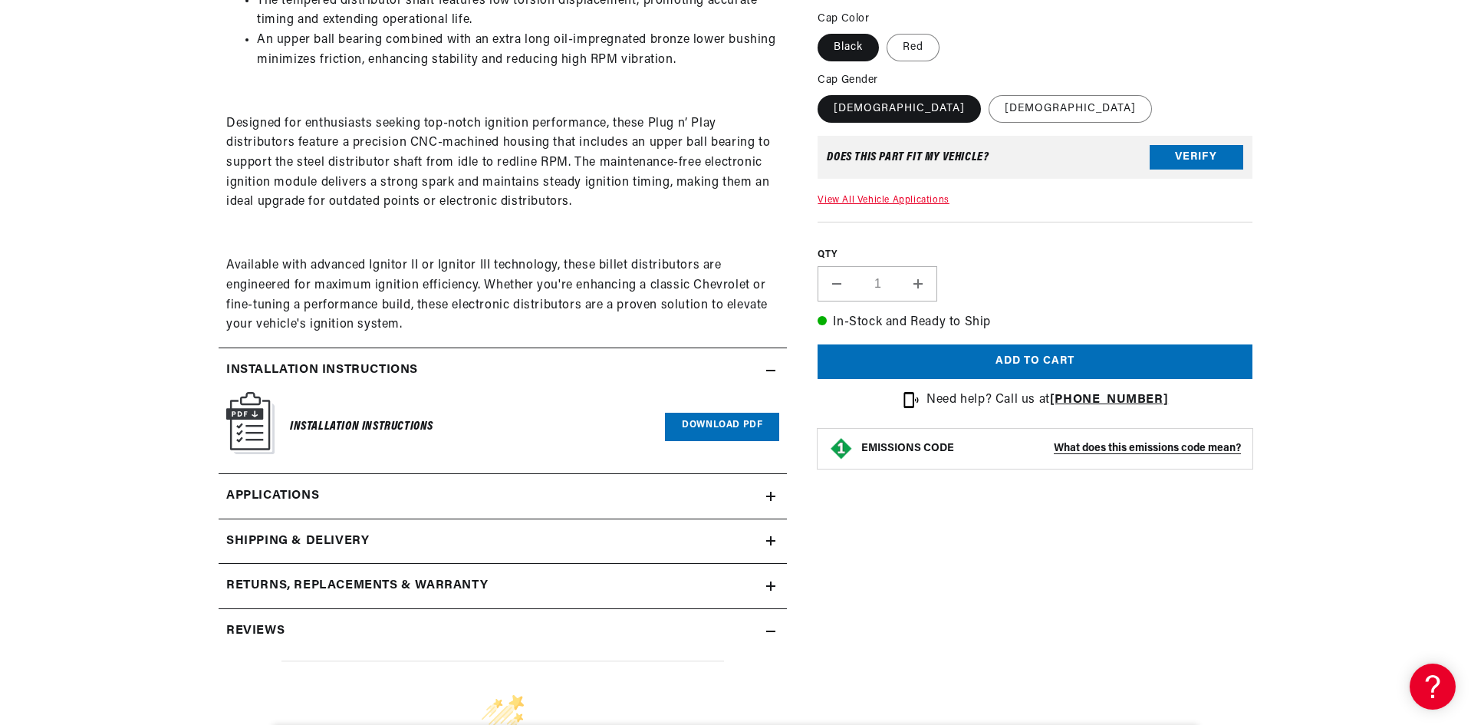
click at [574, 377] on div "Installation instructions" at bounding box center [493, 370] width 548 height 20
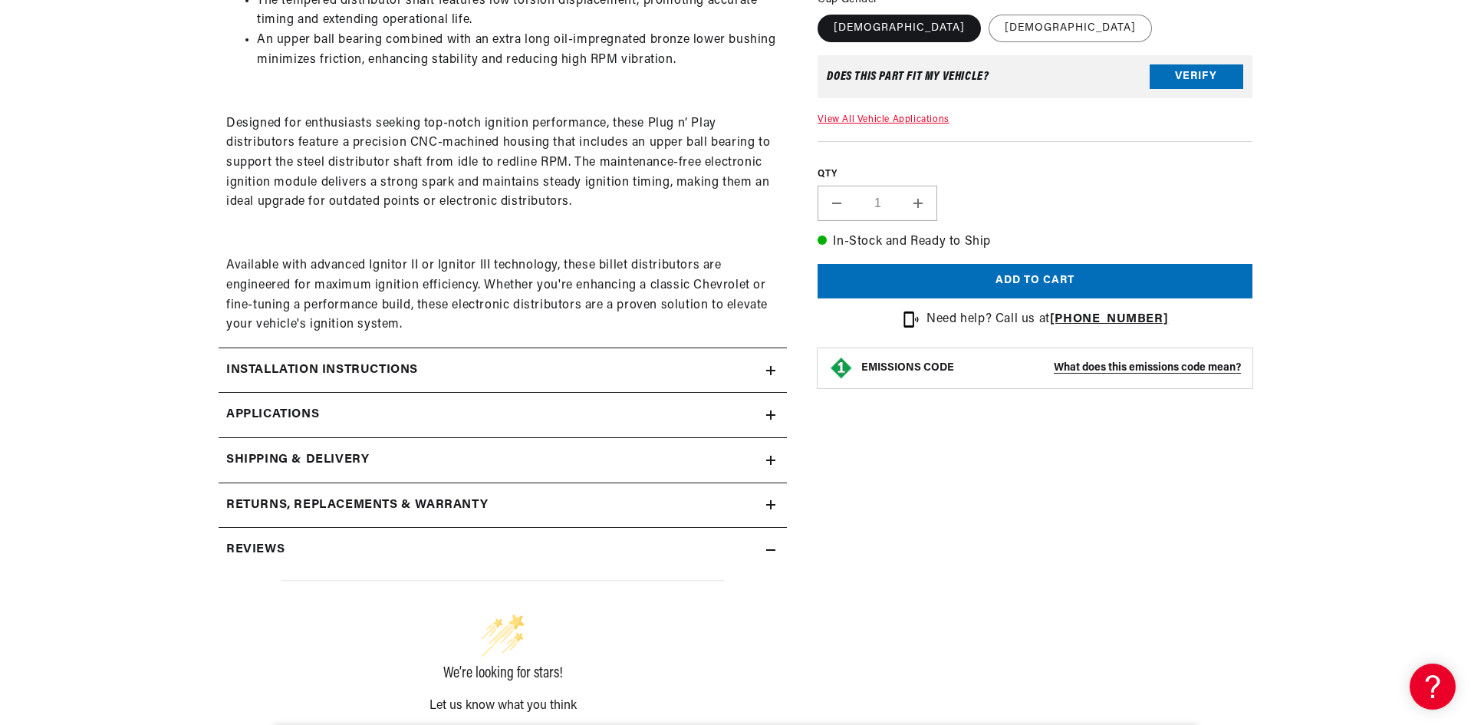
click at [573, 409] on link "Applications" at bounding box center [503, 415] width 568 height 45
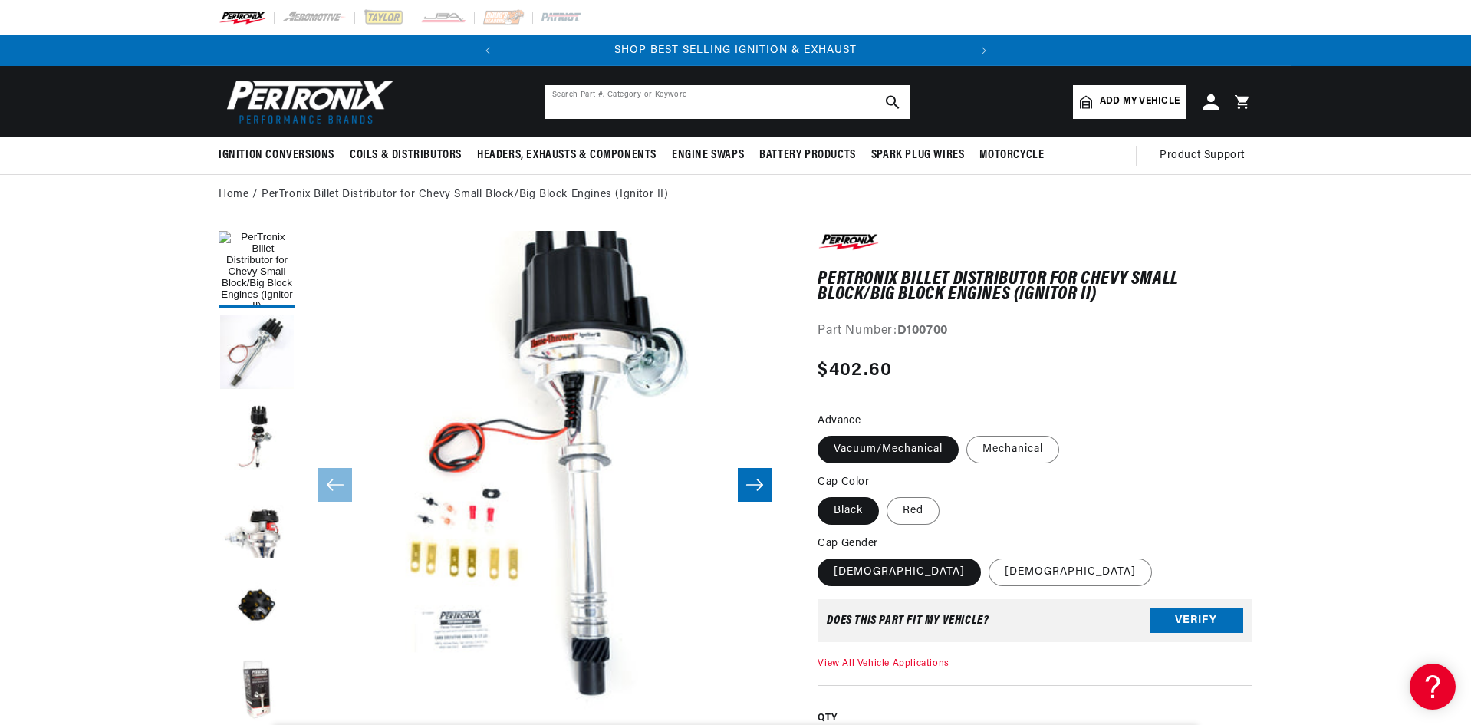
click at [612, 104] on input "text" at bounding box center [726, 102] width 365 height 34
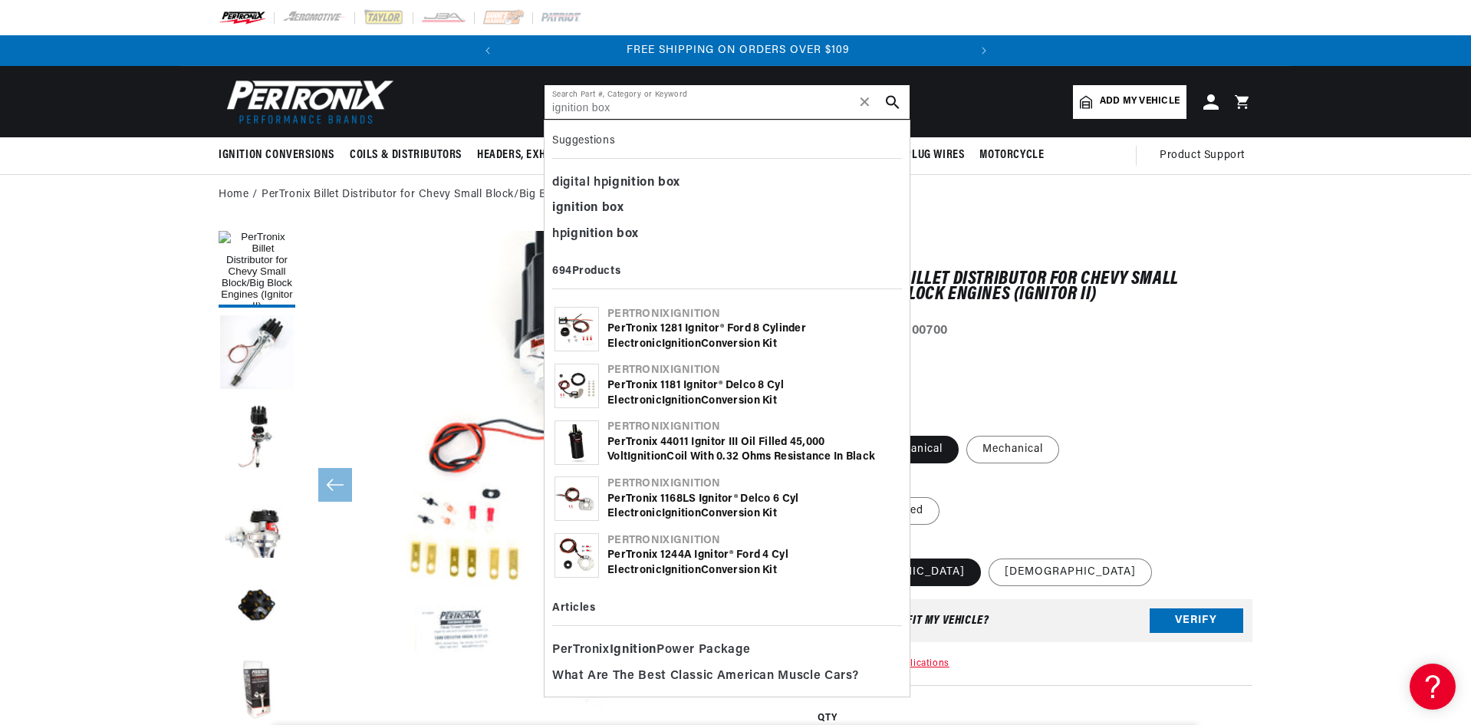
scroll to position [0, 465]
type input "ignition box"
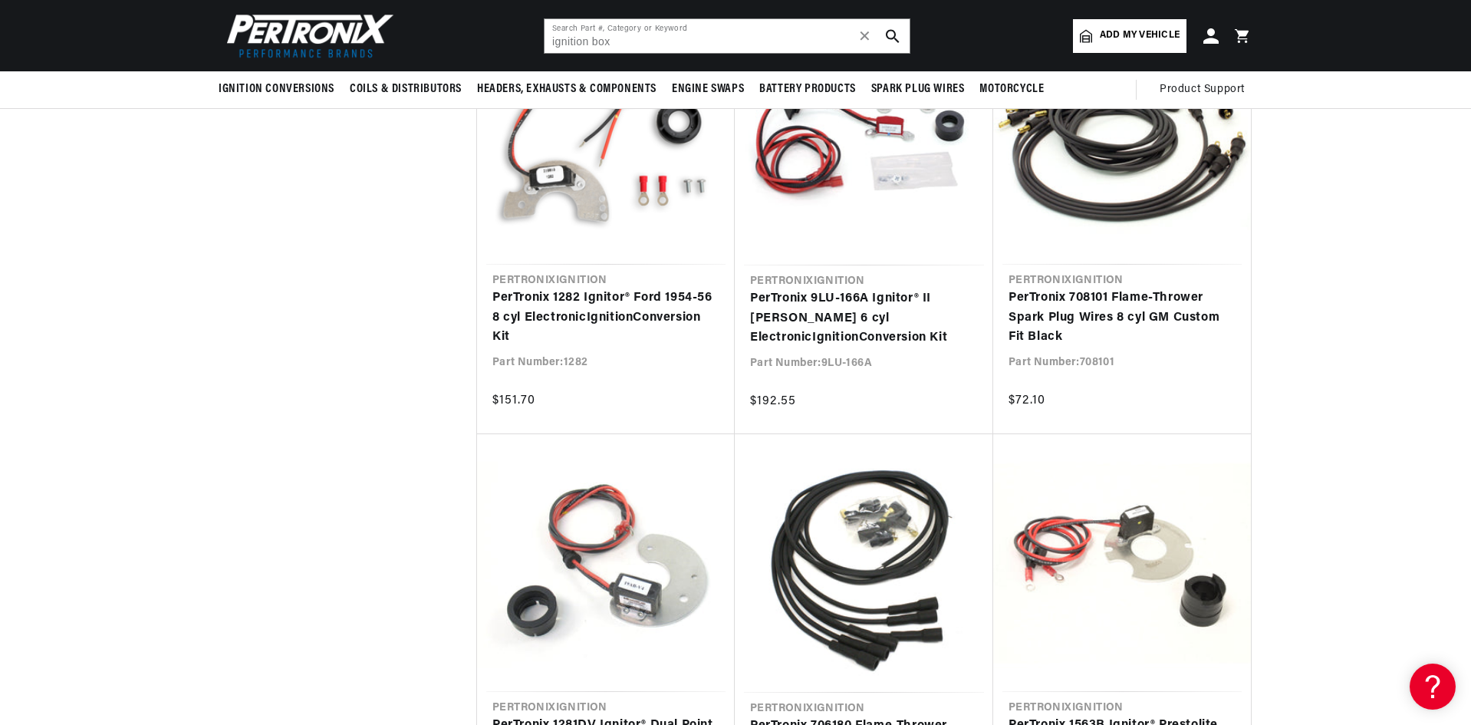
scroll to position [6901, 0]
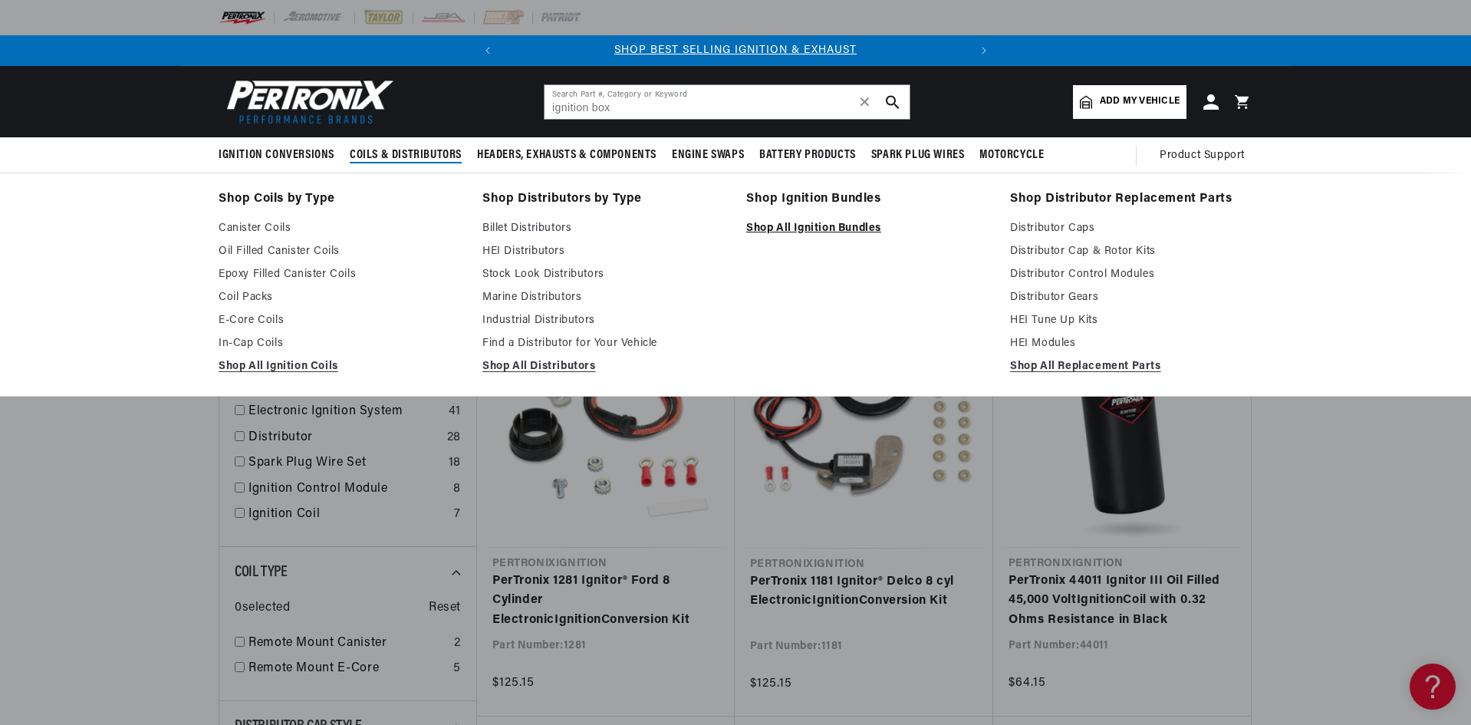
click at [840, 229] on link "Shop All Ignition Bundles" at bounding box center [867, 228] width 242 height 18
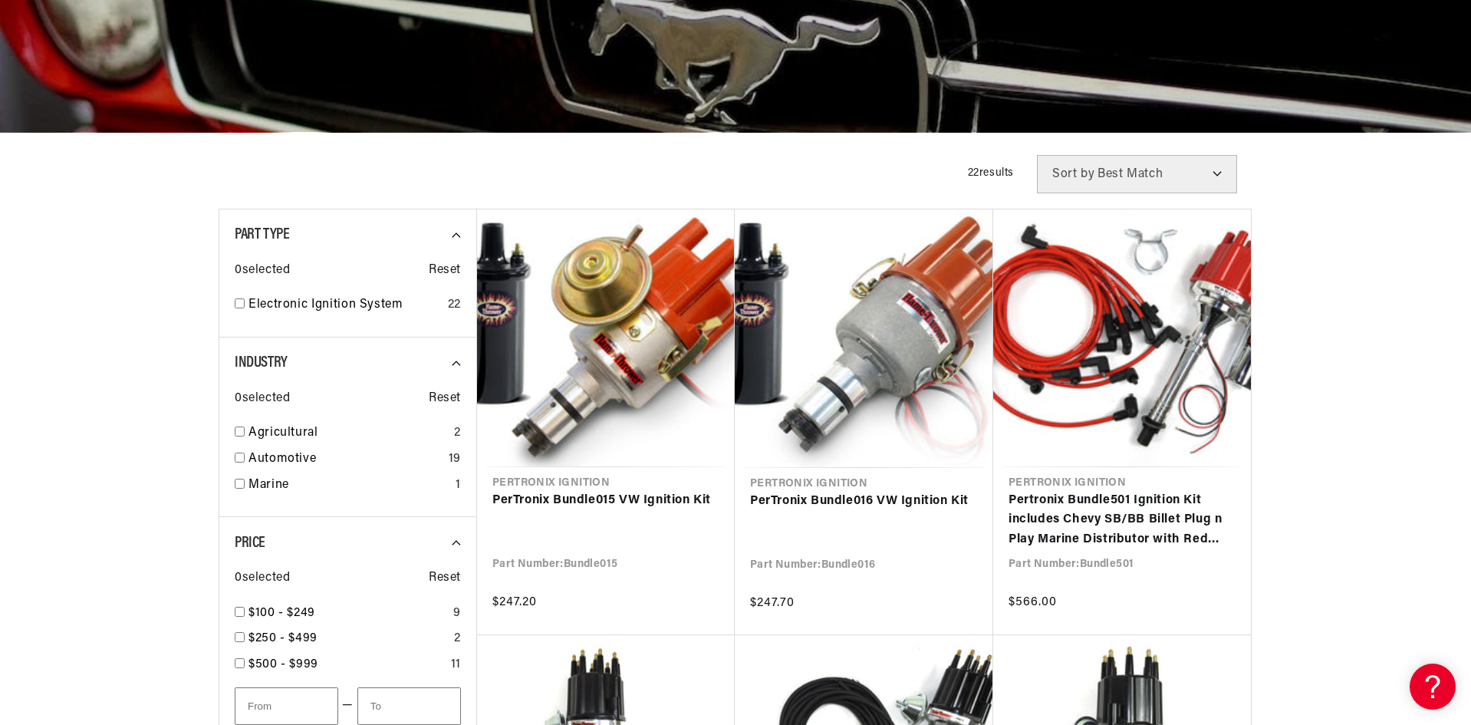
scroll to position [383, 0]
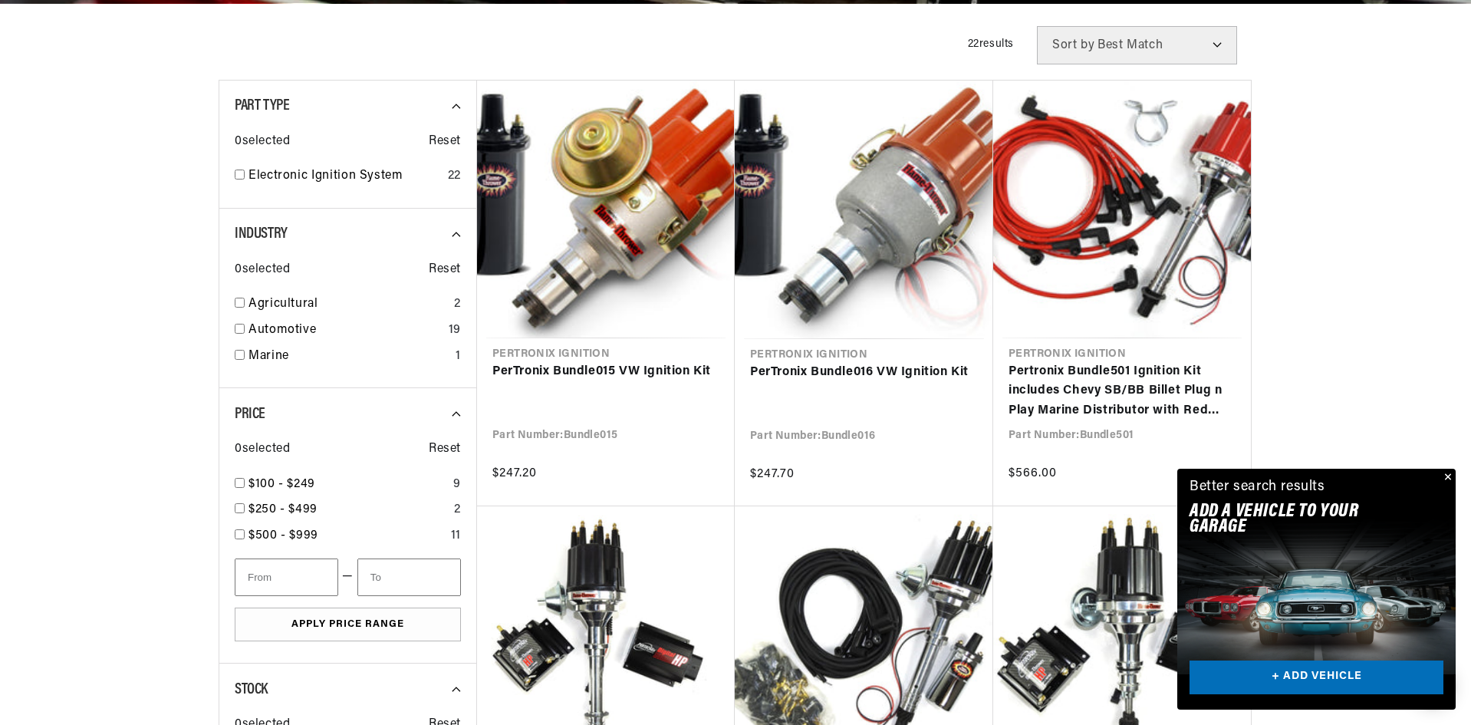
click at [1442, 475] on button "Close" at bounding box center [1446, 478] width 18 height 18
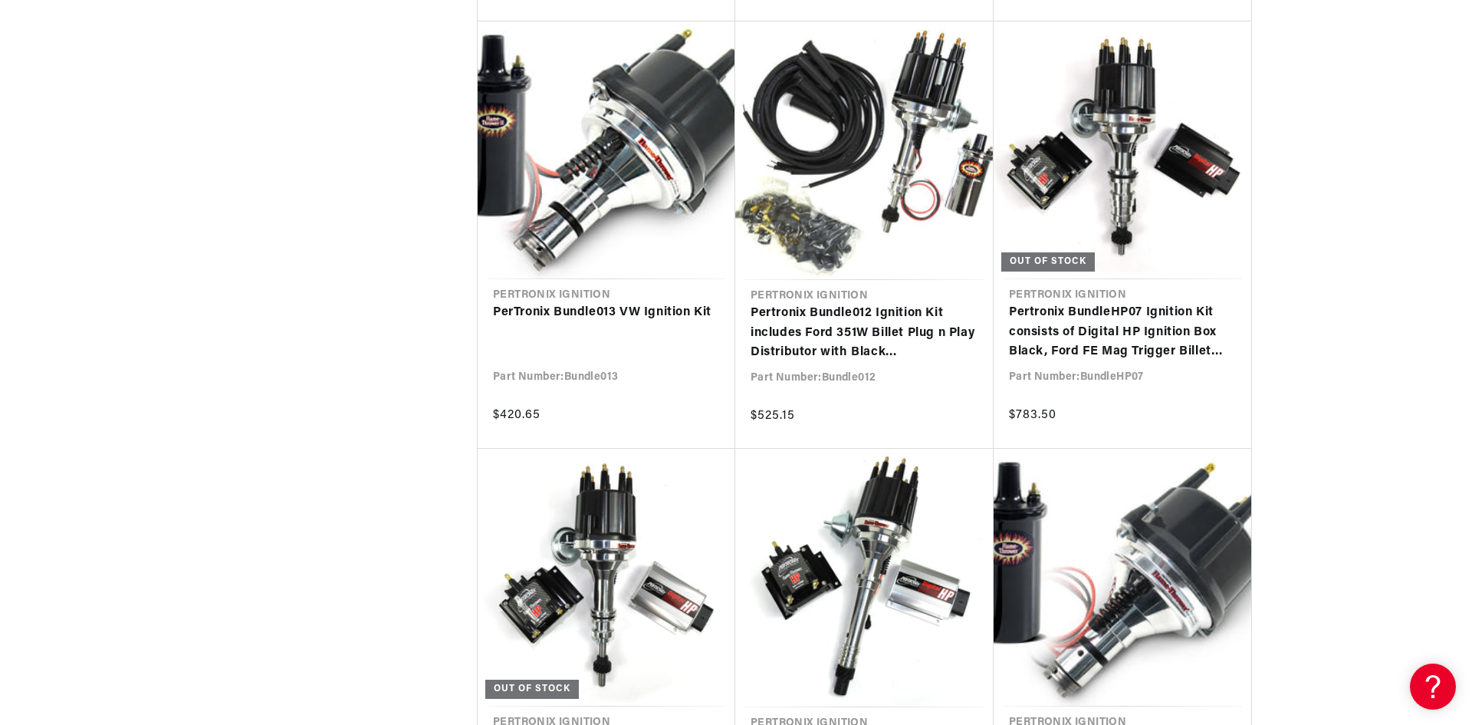
scroll to position [1304, 0]
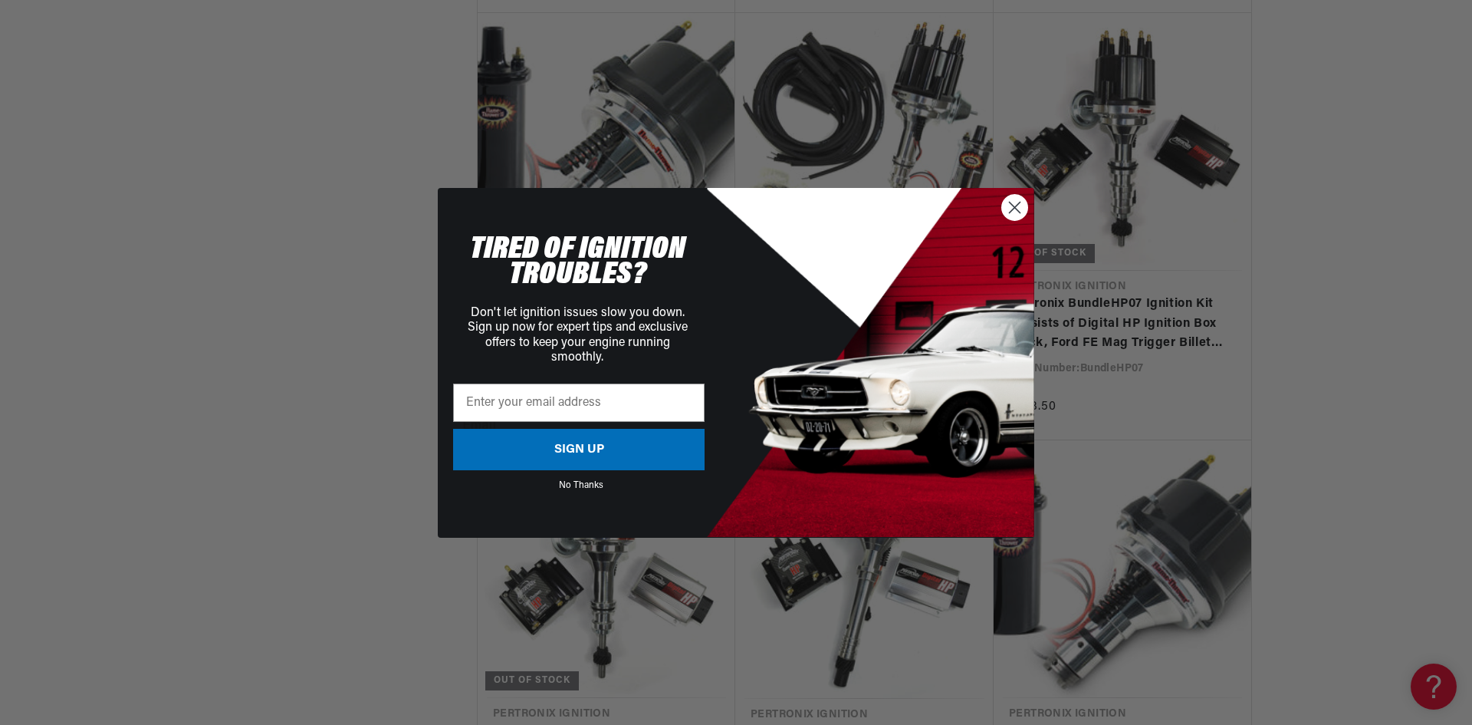
click at [1014, 203] on circle "Close dialog" at bounding box center [1014, 206] width 25 height 25
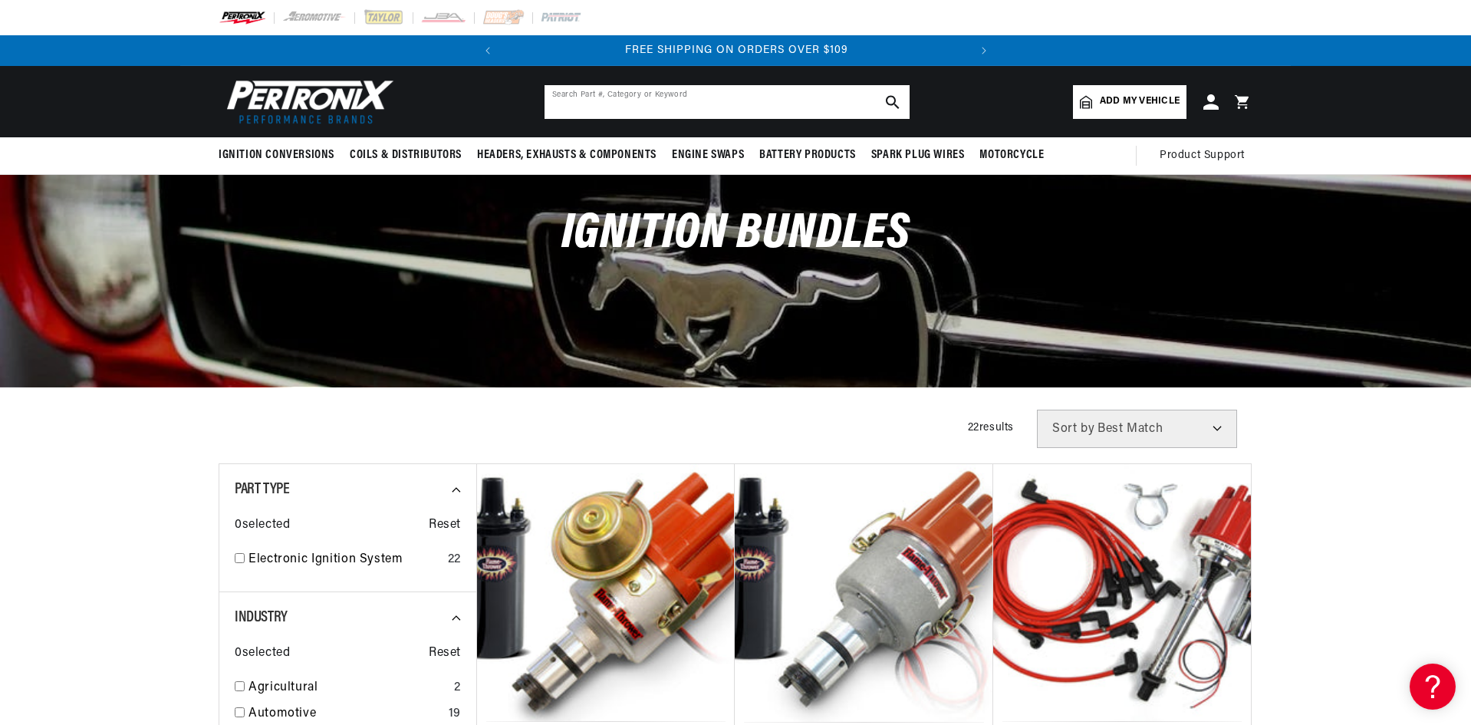
click at [791, 110] on input "text" at bounding box center [726, 102] width 365 height 34
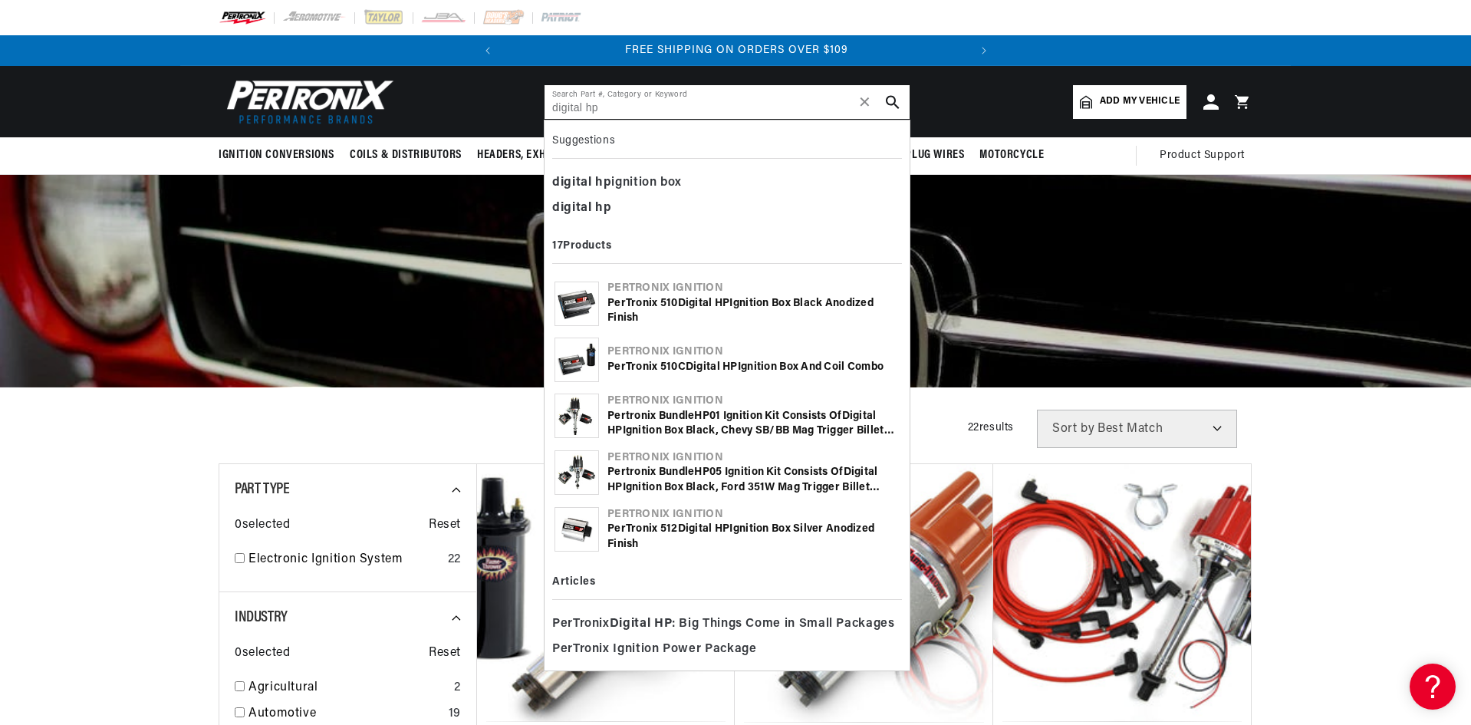
type input "digital hp"
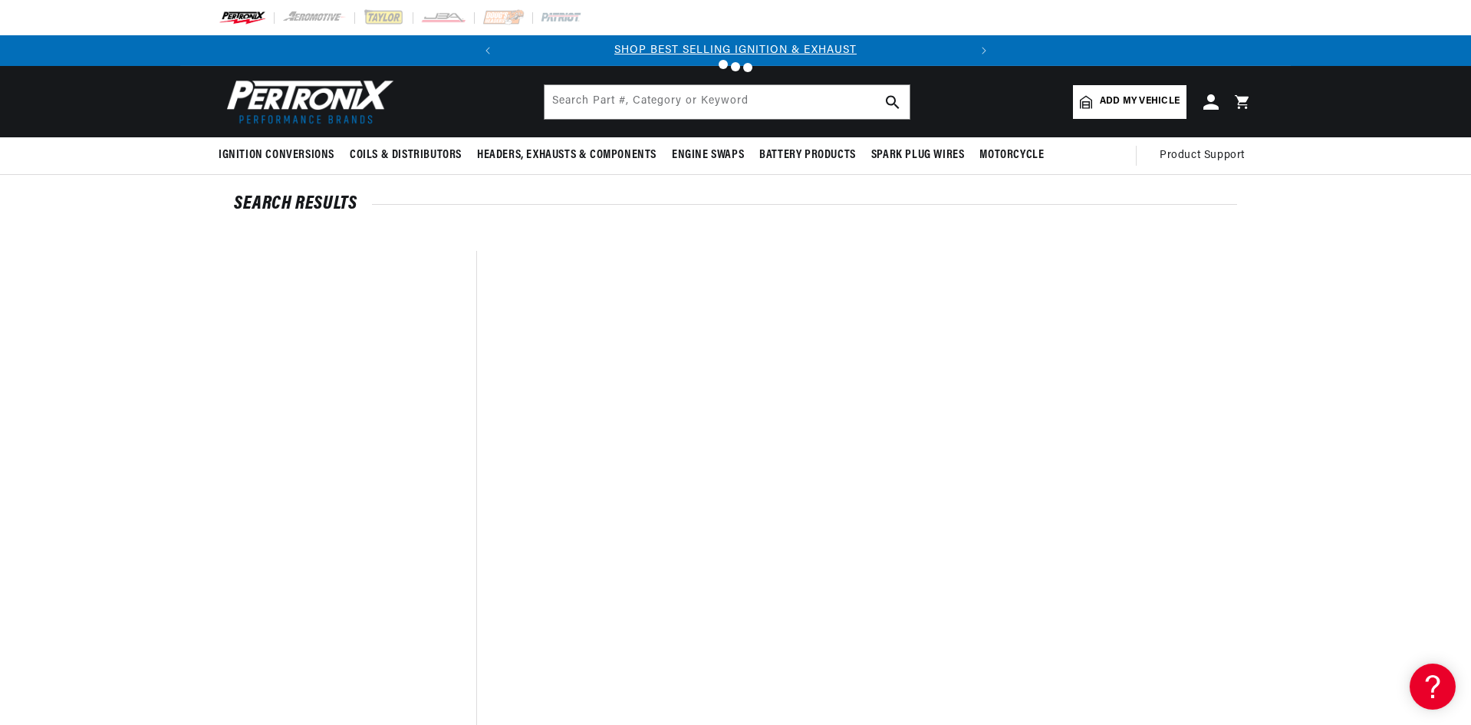
type input "digital hp"
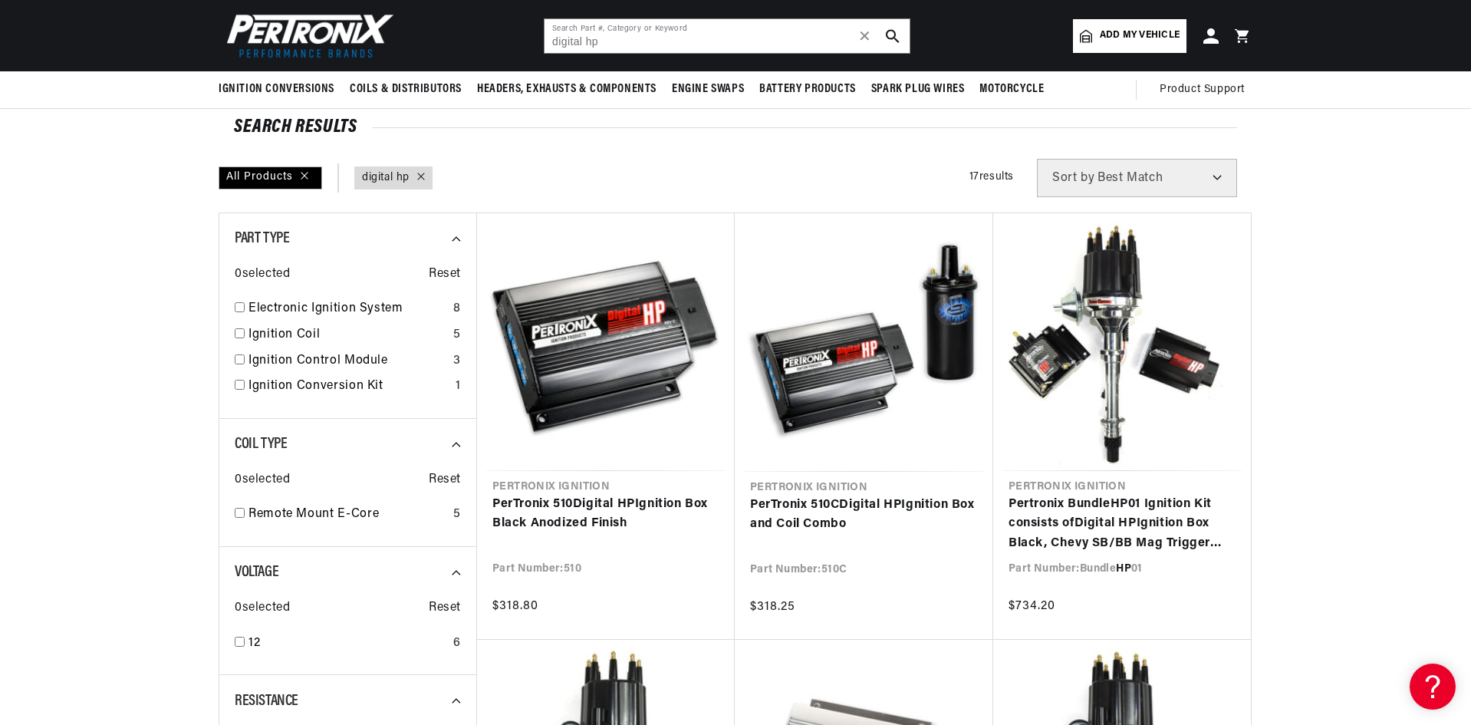
scroll to position [0, 465]
